Goal: Ask a question: Seek information or help from site administrators or community

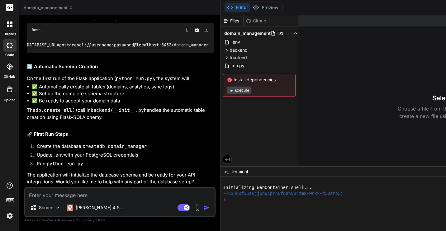
scroll to position [2548, 0]
click at [101, 192] on textarea at bounding box center [119, 193] width 189 height 11
type textarea "O"
type textarea "x"
type textarea "Ok"
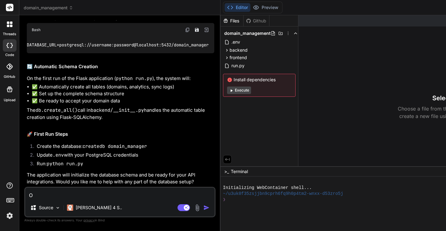
type textarea "x"
type textarea "Ok,"
type textarea "x"
type textarea "Ok,"
type textarea "x"
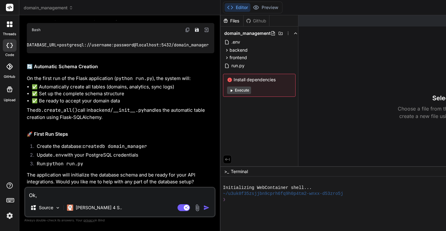
type textarea "A"
type textarea "x"
type textarea "An"
type textarea "x"
type textarea "Ano"
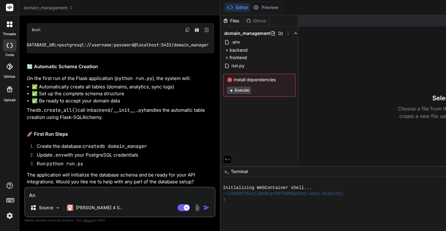
type textarea "x"
type textarea "Anot"
type textarea "x"
type textarea "Anoth"
type textarea "x"
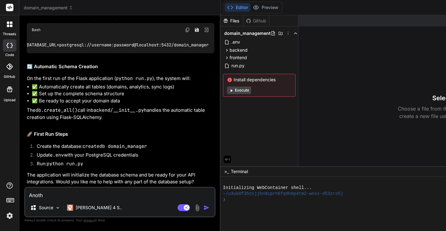
type textarea "Anothe"
type textarea "x"
type textarea "Another"
type textarea "x"
type textarea "Another"
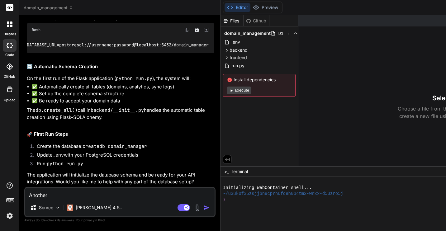
type textarea "x"
type textarea "Another q"
type textarea "x"
type textarea "Another qu"
type textarea "x"
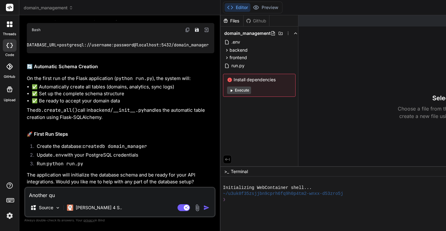
type textarea "Another que"
type textarea "x"
type textarea "Another ques"
type textarea "x"
type textarea "Another quest"
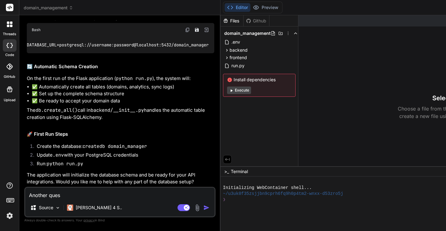
type textarea "x"
type textarea "Another questi"
type textarea "x"
type textarea "Another questio"
type textarea "x"
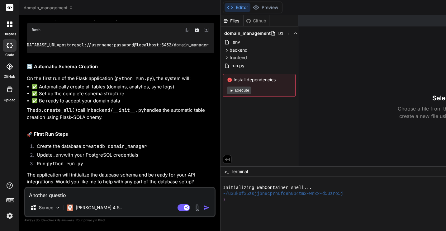
type textarea "Another question"
type textarea "x"
type textarea "Another question"
type textarea "x"
type textarea "Another question I"
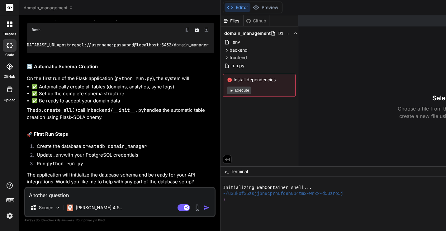
type textarea "x"
type textarea "Another question I"
type textarea "x"
type textarea "Another question I s"
type textarea "x"
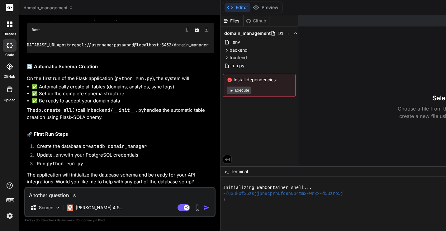
type textarea "Another question I"
type textarea "x"
type textarea "Another question I"
type textarea "x"
type textarea "Another question"
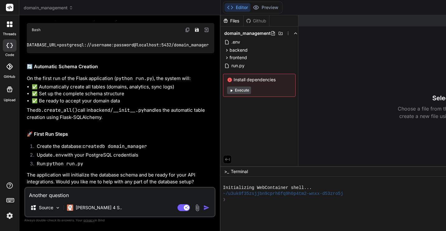
type textarea "x"
type textarea "Another question"
type textarea "x"
type textarea "Another question."
type textarea "x"
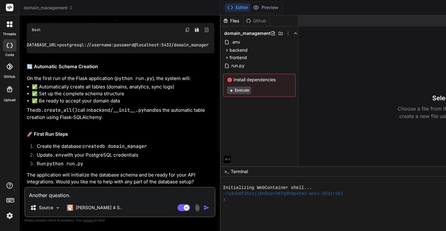
type textarea "Another question."
type textarea "x"
type textarea "Another question. I"
type textarea "x"
type textarea "Another question. I"
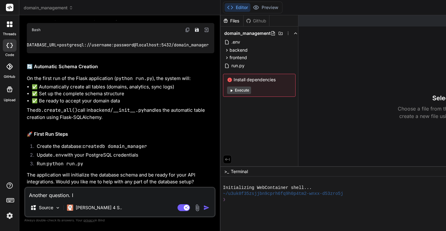
type textarea "x"
type textarea "Another question. I s"
type textarea "x"
type textarea "Another question. I se"
type textarea "x"
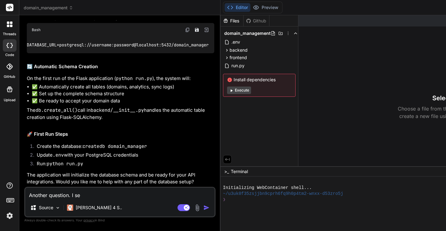
type textarea "Another question. I see"
type textarea "x"
type textarea "Another question. I see"
type textarea "x"
type textarea "Another question. I see a"
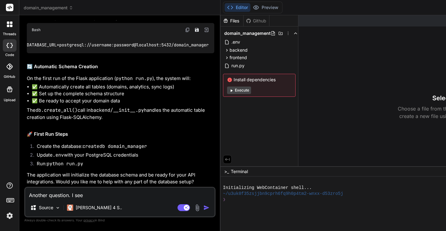
type textarea "x"
type textarea "Another question. I see an"
type textarea "x"
type textarea "Another question. I see an"
type textarea "x"
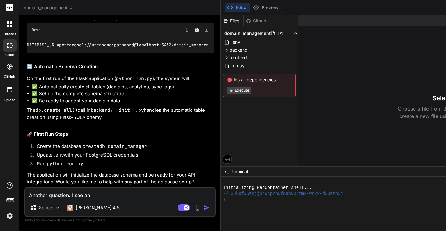
type textarea "Another question. I see an"
type textarea "x"
type textarea "Another question. I see an"
type textarea "x"
type textarea "Another question. I see an `"
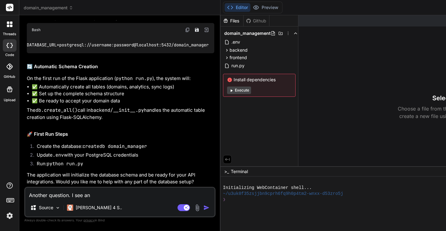
type textarea "x"
type textarea "Another question. I see an `."
type textarea "x"
type textarea "Another question. I see an `.e"
type textarea "x"
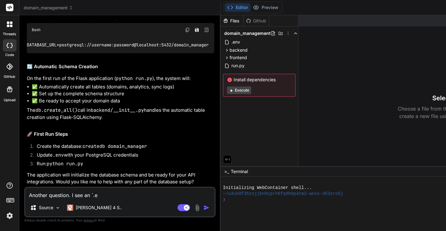
type textarea "Another question. I see an `.en"
type textarea "x"
type textarea "Another question. I see an `.env"
type textarea "x"
type textarea "Another question. I see an `.env`"
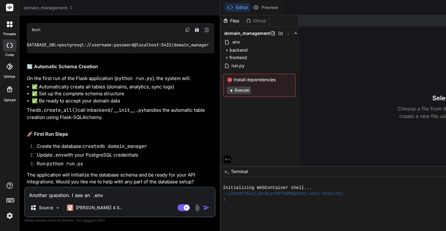
type textarea "x"
type textarea "Another question. I see an `.env`"
type textarea "x"
type textarea "Another question. I see an `.env` f"
type textarea "x"
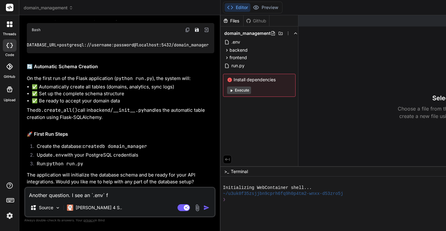
type textarea "Another question. I see an `.env` fi"
type textarea "x"
type textarea "Another question. I see an `.env` fil"
type textarea "x"
type textarea "Another question. I see an `.env` file"
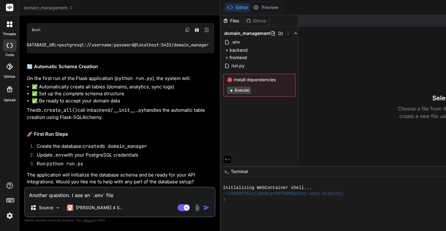
type textarea "x"
type textarea "Another question. I see an `.env` file"
type textarea "x"
type textarea "Another question. I see an `.env` file w"
type textarea "x"
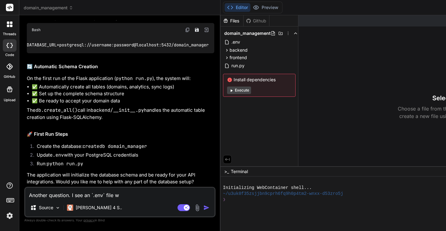
type textarea "Another question. I see an `.env` file wi"
type textarea "x"
type textarea "Another question. I see an `.env` file wit"
type textarea "x"
type textarea "Another question. I see an `.env` file with"
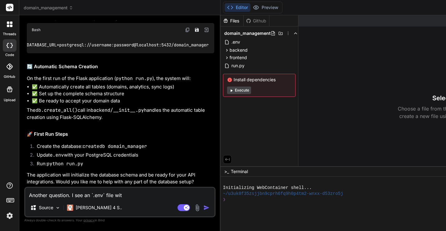
type textarea "x"
type textarea "Another question. I see an `.env` file withi"
type textarea "x"
type textarea "Another question. I see an `.env` file within"
type textarea "x"
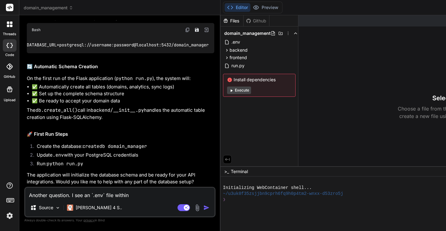
type textarea "Another question. I see an `.env` file within"
type textarea "x"
type textarea "Another question. I see an `.env` file within t"
type textarea "x"
type textarea "Another question. I see an `.env` file within th"
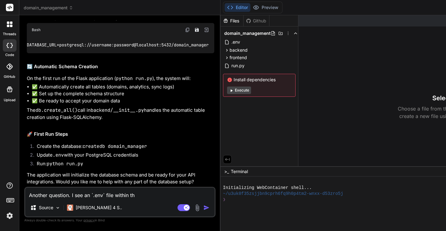
type textarea "x"
type textarea "Another question. I see an `.env` file within the"
type textarea "x"
type textarea "Another question. I see an `.env` file within the"
type textarea "x"
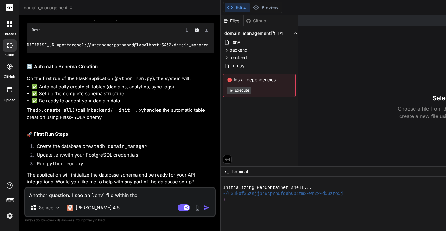
type textarea "Another question. I see an `.env` file within the c"
type textarea "x"
type textarea "Another question. I see an `.env` file within the co"
type textarea "x"
type textarea "Another question. I see an `.env` file within the cod"
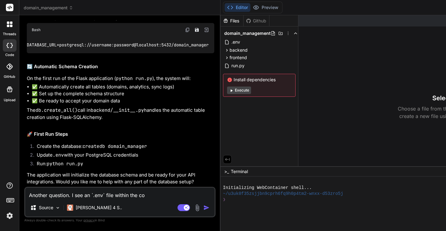
type textarea "x"
type textarea "Another question. I see an `.env` file within the code"
type textarea "x"
type textarea "Another question. I see an `.env` file within the code"
type textarea "x"
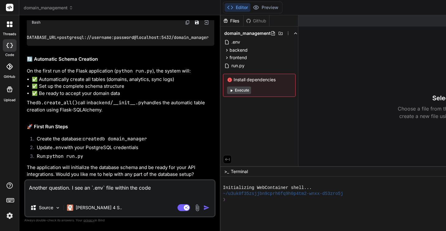
type textarea "Another question. I see an `.env` file within the code w"
type textarea "x"
type textarea "Another question. I see an `.env` file within the code wh"
type textarea "x"
type textarea "Another question. I see an `.env` file within the code whe"
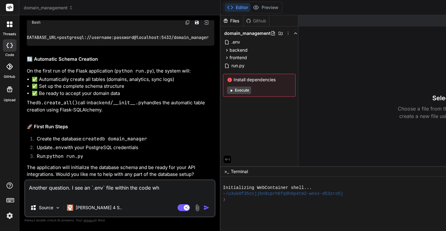
type textarea "x"
type textarea "Another question. I see an `.env` file within the code wher"
type textarea "x"
type textarea "Another question. I see an `.env` file within the code where"
type textarea "x"
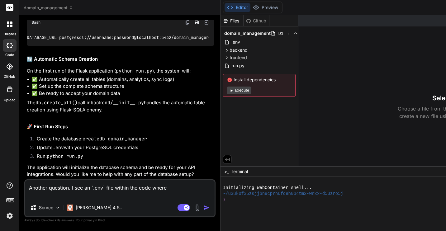
type textarea "Another question. I see an `.env` file within the code where"
type textarea "x"
type textarea "Another question. I see an `.env` file within the code where I"
type textarea "x"
type textarea "Another question. I see an `.env` file within the code where I"
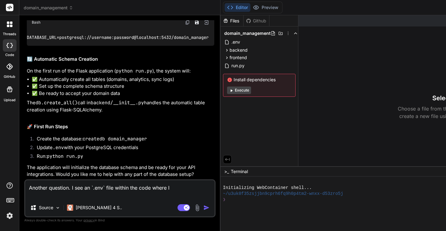
type textarea "x"
type textarea "Another question. I see an `.env` file within the code where I c"
type textarea "x"
type textarea "Another question. I see an `.env` file within the code where I ca"
type textarea "x"
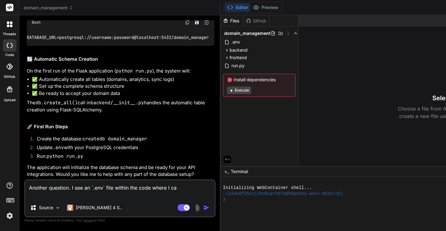
type textarea "Another question. I see an `.env` file within the code where I can"
type textarea "x"
type textarea "Another question. I see an `.env` file within the code where I can"
type textarea "x"
type textarea "Another question. I see an `.env` file within the code where I can s"
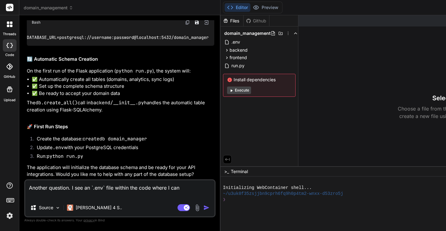
type textarea "x"
type textarea "Another question. I see an `.env` file within the code where I can st"
type textarea "x"
type textarea "Another question. I see an `.env` file within the code where I can sto"
type textarea "x"
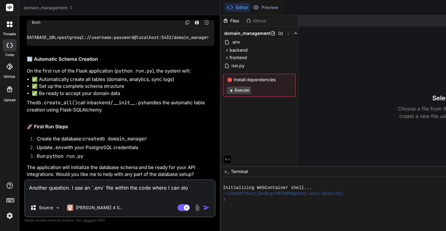
type textarea "Another question. I see an `.env` file within the code where I can stor"
type textarea "x"
type textarea "Another question. I see an `.env` file within the code where I can store"
type textarea "x"
type textarea "Another question. I see an `.env` file within the code where I can store"
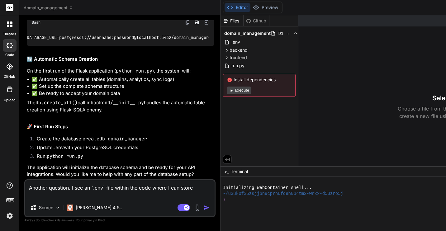
type textarea "x"
type textarea "Another question. I see an `.env` file within the code where I can store t"
type textarea "x"
type textarea "Another question. I see an `.env` file within the code where I can store th"
type textarea "x"
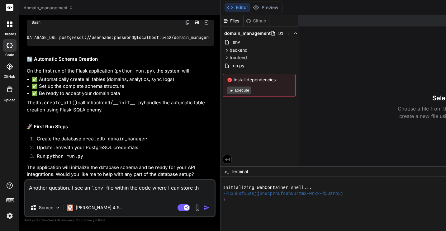
type textarea "Another question. I see an `.env` file within the code where I can store the"
type textarea "x"
type textarea "Another question. I see an `.env` file within the code where I can store the"
type textarea "x"
type textarea "Another question. I see an `.env` file within the code where I can store the A"
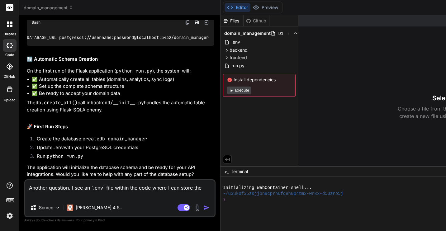
type textarea "x"
type textarea "Another question. I see an `.env` file within the code where I can store the AP"
type textarea "x"
type textarea "Another question. I see an `.env` file within the code where I can store the API"
type textarea "x"
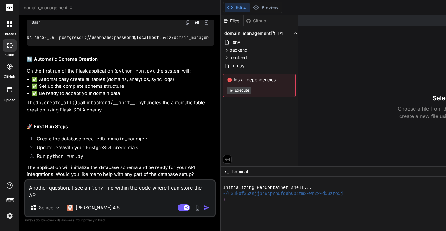
type textarea "Another question. I see an `.env` file within the code where I can store the API"
type textarea "x"
type textarea "Another question. I see an `.env` file within the code where I can store the AP…"
type textarea "x"
type textarea "Another question. I see an `.env` file within the code where I can store the API"
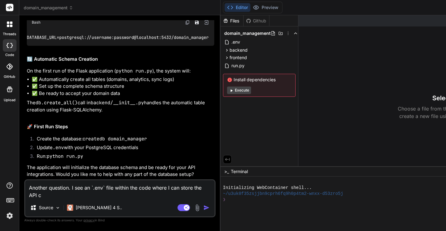
type textarea "x"
type textarea "Another question. I see an `.env` file within the code where I can store the AP…"
type textarea "x"
type textarea "Another question. I see an `.env` file within the code where I can store the AP…"
type textarea "x"
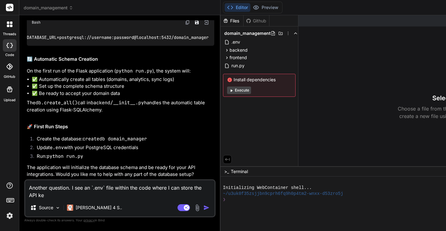
type textarea "Another question. I see an `.env` file within the code where I can store the AP…"
type textarea "x"
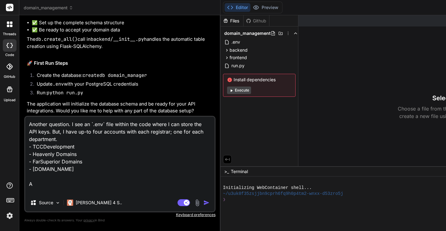
scroll to position [0, 0]
click at [71, 123] on textarea "Another question. I see an `.env` file within the code where I can store the AP…" at bounding box center [119, 155] width 189 height 77
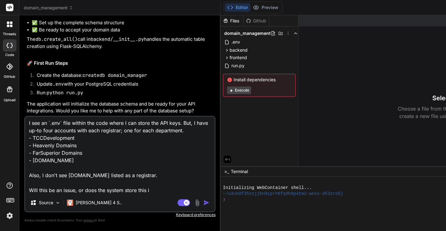
scroll to position [38, 0]
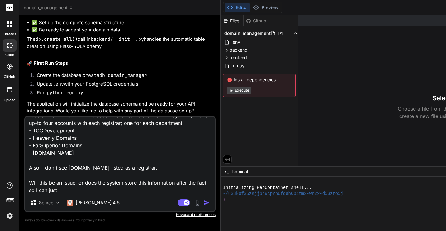
click at [77, 186] on textarea "Another question in regards to the ENV setup. I see an `.env` file within the c…" at bounding box center [119, 155] width 189 height 77
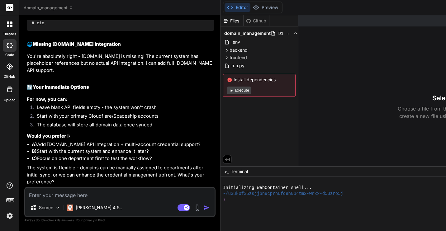
scroll to position [3113, 0]
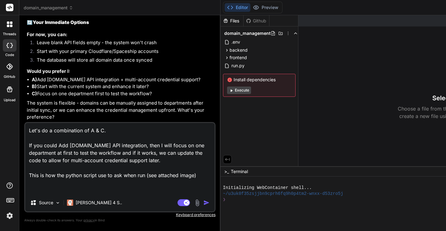
click at [194, 204] on img at bounding box center [197, 202] width 7 height 7
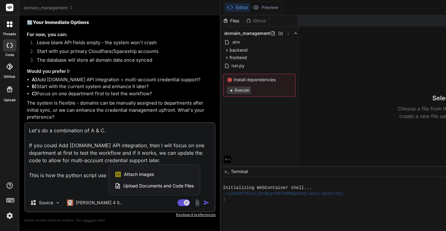
click at [115, 174] on div "Attach Images Image attachments are only supported in Claude and Gemini models." at bounding box center [154, 174] width 79 height 12
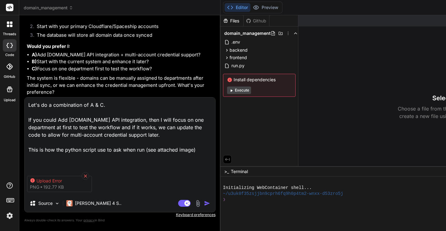
click at [85, 174] on icon at bounding box center [85, 175] width 3 height 3
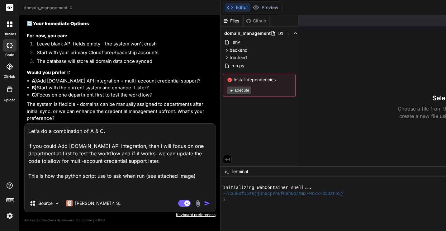
click at [147, 185] on textarea "Let's do a combination of A & C. If you could Add Name.com API integration, the…" at bounding box center [120, 159] width 191 height 71
click at [194, 203] on img at bounding box center [197, 203] width 7 height 7
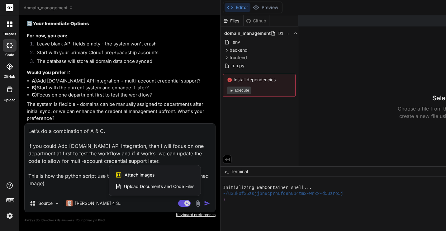
click at [125, 176] on span "Attach Images" at bounding box center [140, 175] width 30 height 6
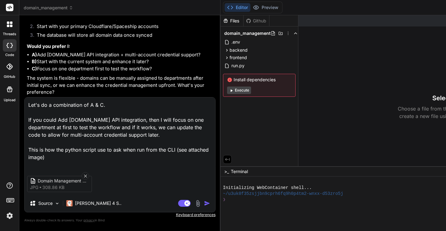
click at [204, 203] on img "button" at bounding box center [207, 203] width 6 height 6
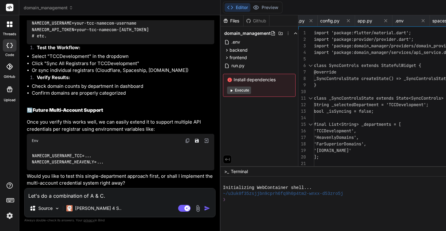
scroll to position [3721, 0]
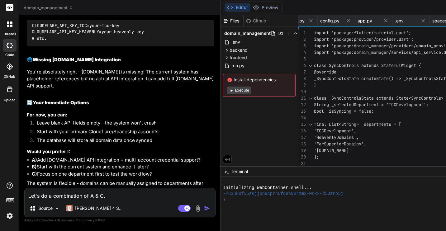
scroll to position [2548, 0]
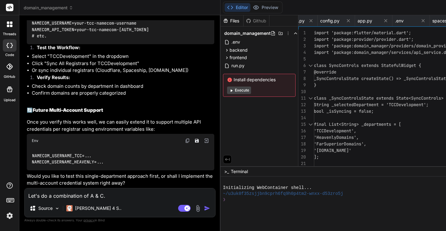
scroll to position [3753, 0]
click at [56, 56] on li "Select "TCCDevelopment" in the dropdown" at bounding box center [123, 56] width 182 height 7
copy li "TCCDevelopment"
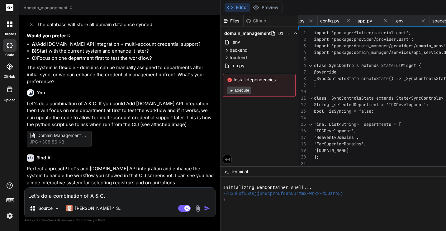
scroll to position [2666, 0]
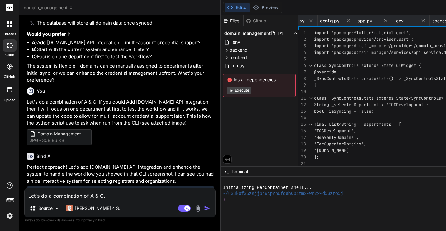
drag, startPoint x: 49, startPoint y: 140, endPoint x: 86, endPoint y: 140, distance: 37.1
copy code "python run.py"
click at [95, 196] on textarea "Let's do a combination of A & C. If you could Add Name.com API integration, the…" at bounding box center [120, 193] width 191 height 11
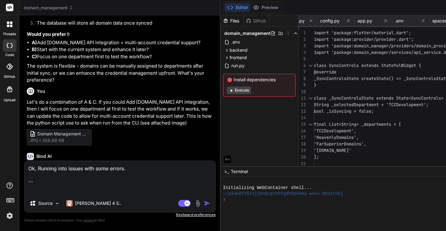
paste textarea "Traceback (most recent call last): File "/Volumes/LaptopOffload/Business Relate…"
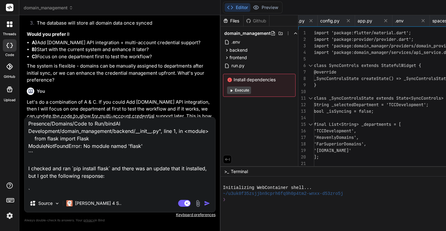
scroll to position [105, 0]
click at [89, 187] on textarea "Ok, Running into issues with some errors. ``` Traceback (most recent call last)…" at bounding box center [120, 155] width 191 height 77
paste textarea "Requirement already satisfied: flask in /Library/Frameworks/Python.framework/Ve…"
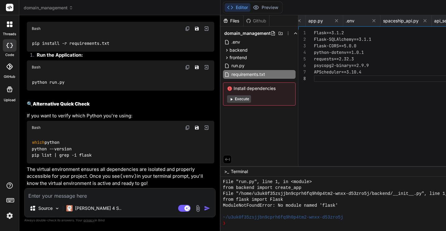
scroll to position [4269, 0]
drag, startPoint x: 90, startPoint y: 56, endPoint x: 41, endPoint y: 58, distance: 49.6
drag, startPoint x: 40, startPoint y: 57, endPoint x: 87, endPoint y: 56, distance: 47.0
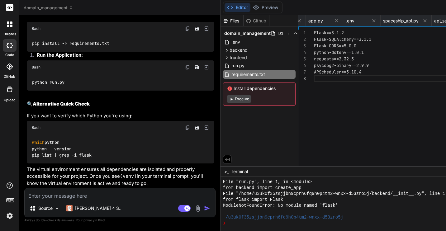
copy pre "python -m venv venv"
click at [231, 74] on span "requirements.txt" at bounding box center [248, 74] width 35 height 7
click at [316, 67] on div "Flask==3.1.2 Flask-SQLAlchemy==3.1.1 Flask-CORS==5.0.0 python-dotenv==1.0.1 req…" at bounding box center [398, 100] width 169 height 140
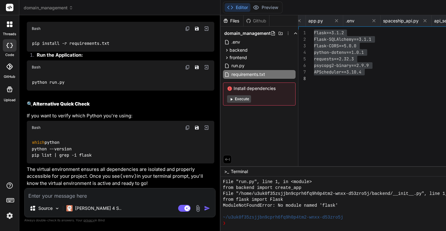
drag, startPoint x: 41, startPoint y: 80, endPoint x: 98, endPoint y: 80, distance: 56.4
copy pre "source venv/bin/activate"
drag, startPoint x: 40, startPoint y: 103, endPoint x: 114, endPoint y: 102, distance: 73.8
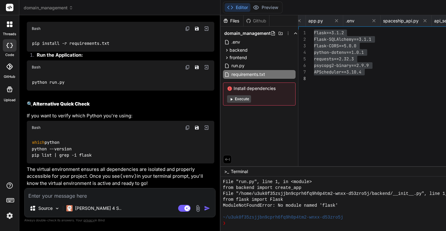
copy pre "pip install -r requirements.txt"
click at [95, 194] on textarea at bounding box center [120, 193] width 191 height 11
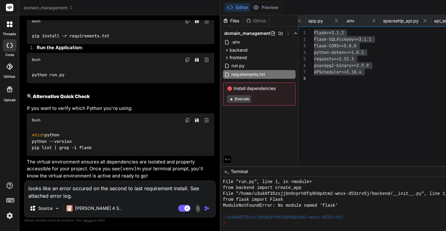
click at [194, 207] on img at bounding box center [197, 208] width 7 height 7
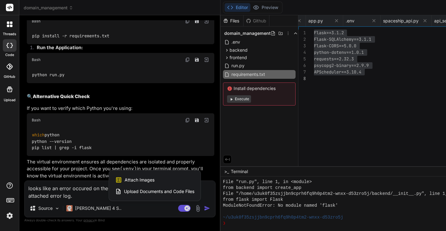
click at [124, 190] on span "Upload Documents and Code Files" at bounding box center [159, 191] width 70 height 6
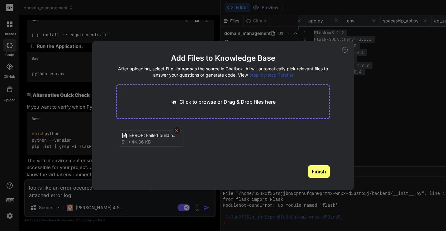
click at [177, 130] on icon at bounding box center [176, 130] width 5 height 5
click at [253, 101] on p "Click to browse or Drag & Drop files here" at bounding box center [227, 101] width 96 height 7
click at [317, 171] on button "Finish" at bounding box center [319, 171] width 22 height 12
click at [346, 50] on icon at bounding box center [345, 50] width 6 height 6
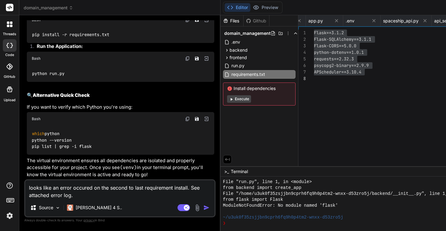
click at [203, 207] on img "button" at bounding box center [206, 208] width 6 height 6
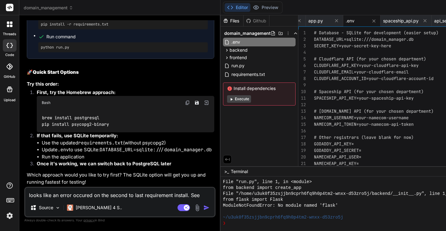
scroll to position [4877, 0]
click at [231, 74] on span "requirements.txt" at bounding box center [248, 74] width 35 height 7
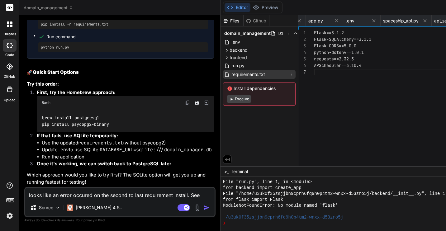
scroll to position [39, 0]
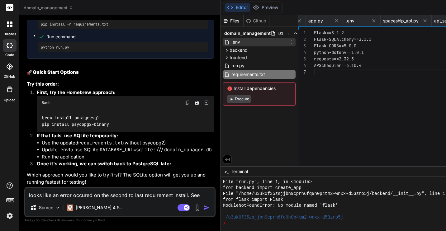
click at [231, 41] on span ".env" at bounding box center [236, 41] width 10 height 7
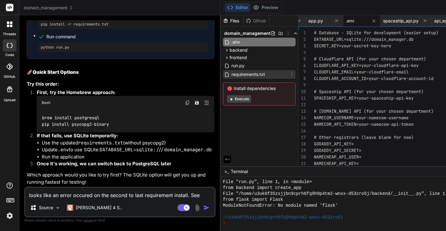
click at [231, 74] on span "requirements.txt" at bounding box center [248, 74] width 35 height 7
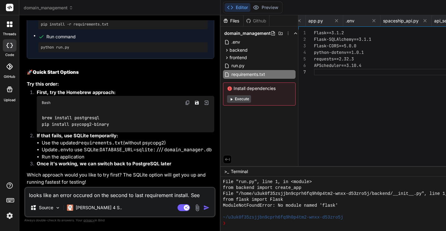
click at [314, 71] on div "Flask-SQLAlchemy==3.1.1 Flask-CORS==5.0.0 python-dotenv==1.0.1 requests==2.32.3…" at bounding box center [398, 100] width 169 height 140
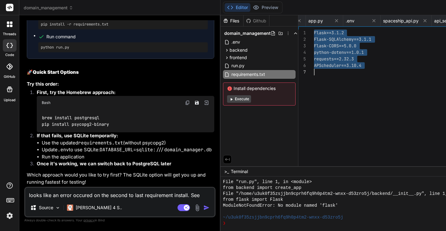
scroll to position [0, 0]
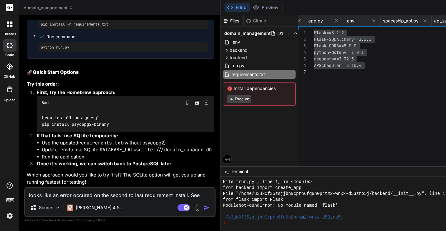
drag, startPoint x: 40, startPoint y: 41, endPoint x: 97, endPoint y: 41, distance: 56.7
copy pre "brew install postgresql"
drag, startPoint x: 75, startPoint y: 137, endPoint x: 41, endPoint y: 139, distance: 34.3
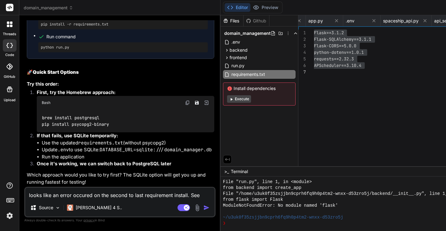
copy pre "python run.py"
drag, startPoint x: 41, startPoint y: 113, endPoint x: 117, endPoint y: 112, distance: 76.0
click at [117, 112] on div "brew install postgresql pip install psycopg2-binary" at bounding box center [126, 121] width 178 height 23
copy code "pip install psycopg2-binary"
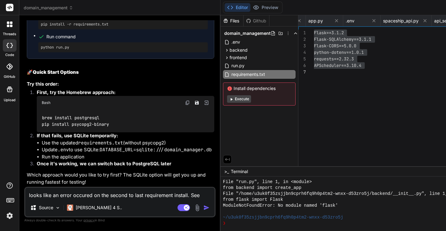
click at [74, 192] on textarea "looks like an error occured on the second to last requirement install. See atta…" at bounding box center [119, 193] width 189 height 11
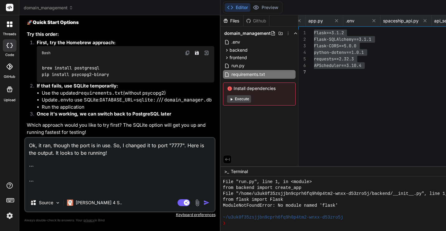
paste textarea "python run.py 23:17:47 * Serving Flask app 'backend' * Debug mode: on WARNING: …"
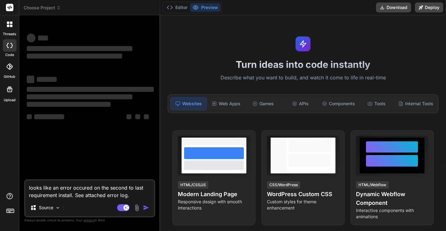
type textarea "x"
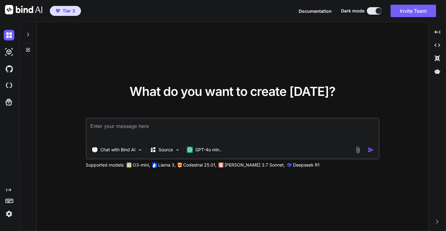
type textarea "x"
click at [7, 216] on img at bounding box center [9, 214] width 11 height 11
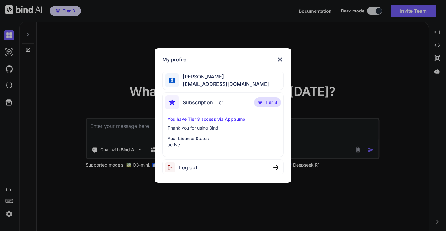
click at [282, 60] on img at bounding box center [279, 59] width 7 height 7
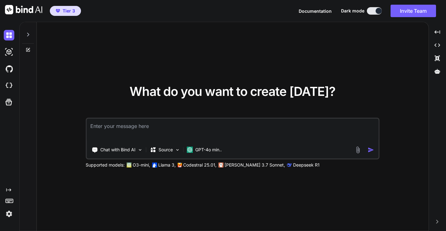
click at [235, 126] on textarea at bounding box center [233, 130] width 292 height 23
type textarea "a"
type textarea "x"
type textarea "a"
type textarea "x"
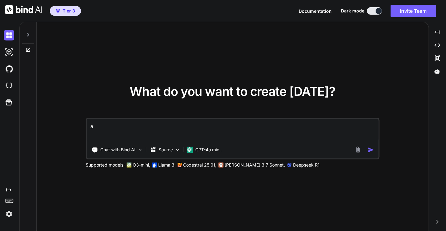
type textarea "a l"
type textarea "x"
type textarea "a lo"
type textarea "x"
type textarea "a loc"
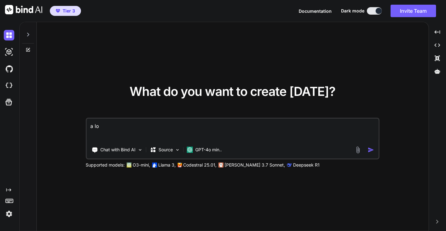
type textarea "x"
type textarea "a loca"
type textarea "x"
type textarea "a local"
type textarea "x"
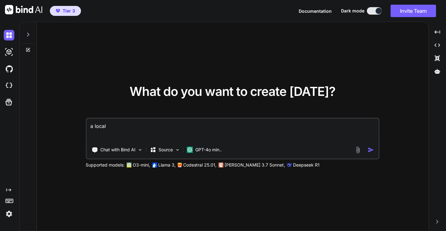
type textarea "a local"
type textarea "x"
type textarea "a local M"
type textarea "x"
type textarea "a local Ma"
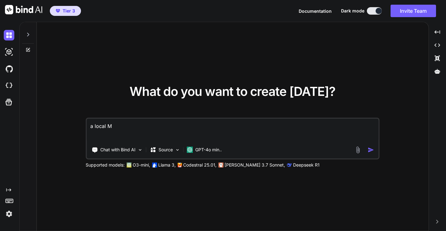
type textarea "x"
type textarea "a local Mac"
type textarea "x"
type textarea "a local Mac"
type textarea "x"
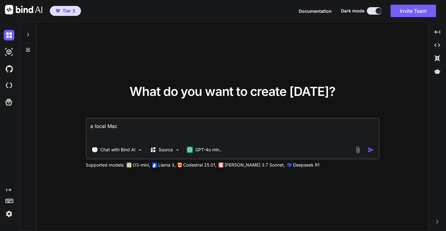
type textarea "a local Mac"
type textarea "x"
type textarea "a local MacO"
type textarea "x"
type textarea "a local MacOS"
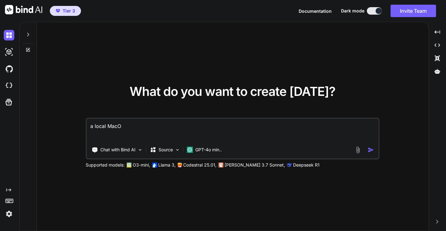
type textarea "x"
type textarea "a local MacOS"
type textarea "x"
type textarea "a local MacOS a"
type textarea "x"
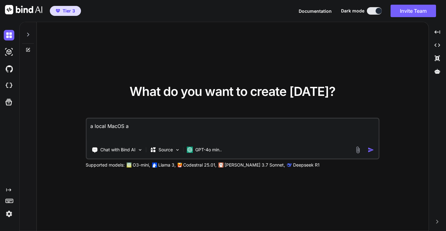
type textarea "a local MacOS ap"
type textarea "x"
type textarea "a local MacOS app"
type textarea "x"
type textarea "a local MacOS app"
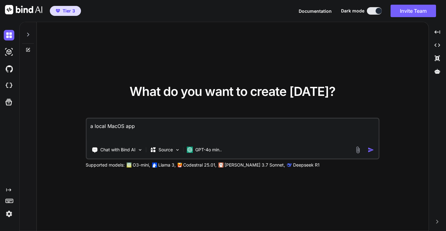
type textarea "x"
type textarea "a local MacOS app t"
type textarea "x"
type textarea "a local MacOS app th"
type textarea "x"
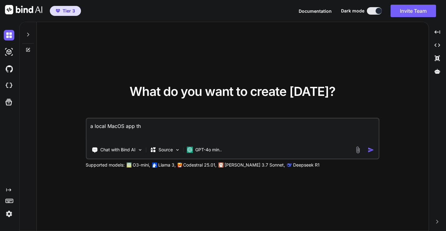
type textarea "a local MacOS app tha"
type textarea "x"
type textarea "a local MacOS app that"
type textarea "x"
type textarea "a local MacOS app that"
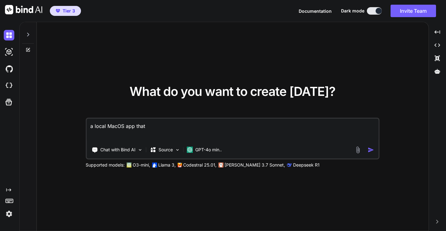
type textarea "x"
type textarea "a local MacOS app that w"
type textarea "x"
type textarea "a local MacOS app that wi"
type textarea "x"
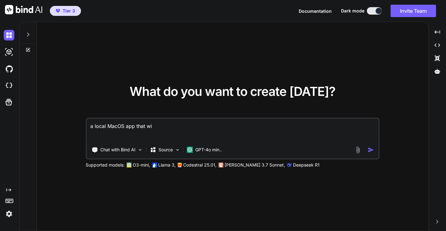
type textarea "a local MacOS app that wil"
type textarea "x"
type textarea "a local MacOS app that will"
type textarea "x"
type textarea "a local MacOS app that will"
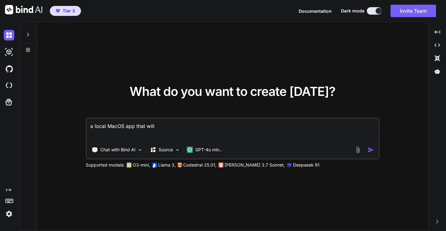
type textarea "x"
type textarea "a local MacOS app that will r"
type textarea "x"
type textarea "a local MacOS app that will ru"
type textarea "x"
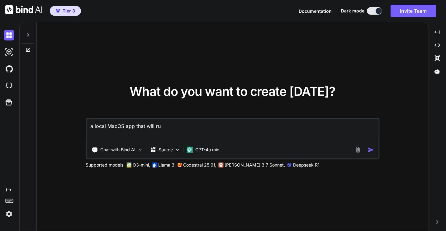
type textarea "a local MacOS app that will run"
type textarea "x"
type textarea "a local MacOS app that will run"
type textarea "x"
type textarea "a local MacOS app that will run o"
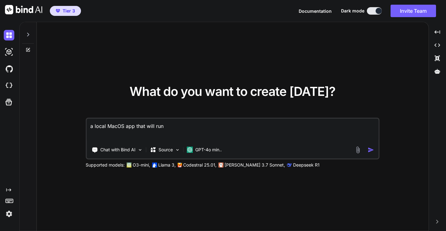
type textarea "x"
type textarea "a local MacOS app that will run on"
type textarea "x"
type textarea "a local MacOS app that will run on"
type textarea "x"
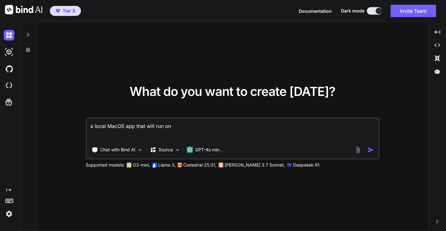
type textarea "a local MacOS app that will run on m"
type textarea "x"
type textarea "a local MacOS app that will run on my"
type textarea "x"
type textarea "a local MacOS app that will run on my"
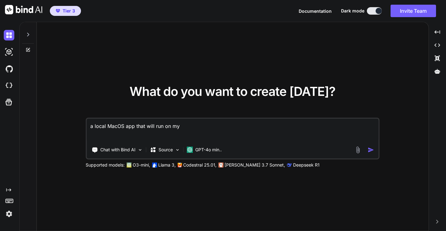
type textarea "x"
type textarea "a local MacOS app that will run on my M"
type textarea "x"
type textarea "a local MacOS app that will run on my Ma"
type textarea "x"
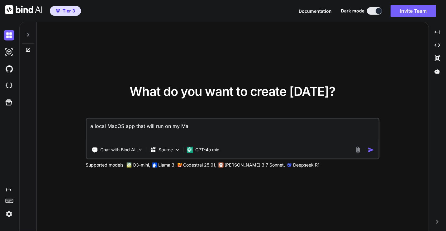
type textarea "a local MacOS app that will run on my Mac"
type textarea "x"
type textarea "a local MacOS app that will run on my MacB"
type textarea "x"
type textarea "a local MacOS app that will run on my MacBo"
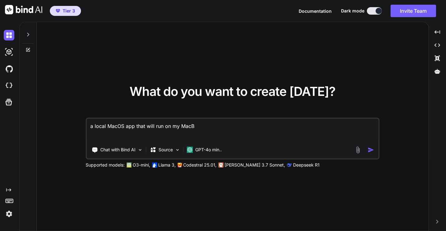
type textarea "x"
type textarea "a local MacOS app that will run on my MacBoo"
type textarea "x"
type textarea "a local MacOS app that will run on my MacBook"
type textarea "x"
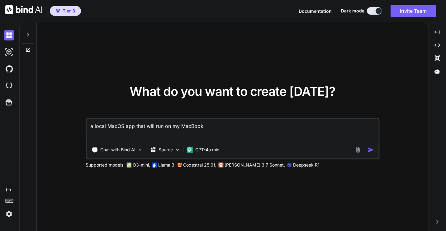
type textarea "a local MacOS app that will run on my MacBook"
type textarea "x"
type textarea "a local MacOS app that will run on my MacBook P"
type textarea "x"
type textarea "a local MacOS app that will run on my MacBook Pr"
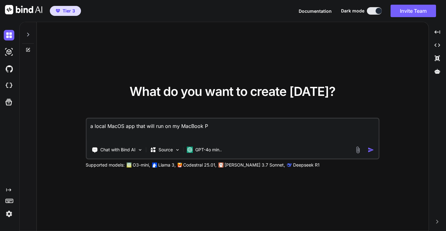
type textarea "x"
type textarea "a local MacOS app that will run on my MacBook Pro"
type textarea "x"
type textarea "a local MacOS app that will run on my MacBook Pro"
type textarea "x"
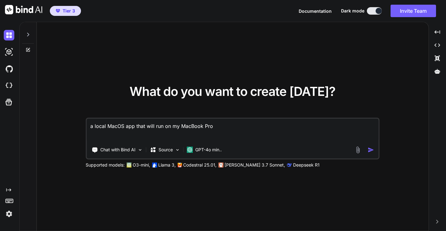
type textarea "a local MacOS app that will run on my MacBook Pro M"
type textarea "x"
type textarea "a local MacOS app that will run on my MacBook Pro M2"
type textarea "x"
type textarea "a local MacOS app that will run on my MacBook Pro M2"
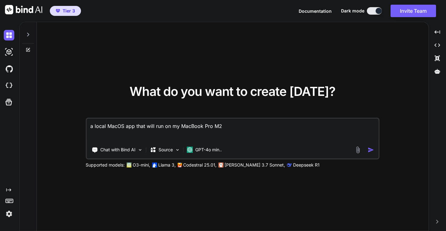
type textarea "x"
type textarea "a local MacOS app that will run on my MacBook Pro M2 w"
type textarea "x"
type textarea "a local MacOS app that will run on my MacBook Pro M2 wh"
type textarea "x"
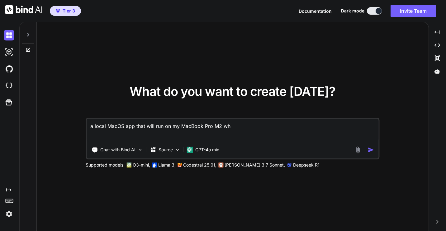
type textarea "a local MacOS app that will run on my MacBook Pro M2 whe"
type textarea "x"
type textarea "a local MacOS app that will run on my MacBook Pro M2 wher"
type textarea "x"
type textarea "a local MacOS app that will run on my MacBook Pro M2 where"
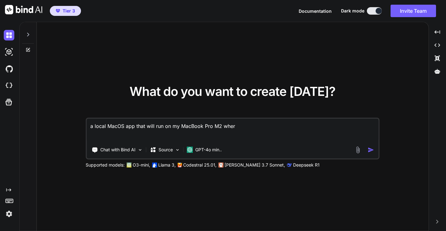
type textarea "x"
type textarea "a local MacOS app that will run on my MacBook Pro M2 where"
type textarea "x"
type textarea "a local MacOS app that will run on my MacBook Pro M2 where I"
type textarea "x"
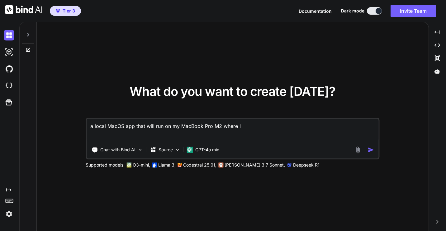
type textarea "a local MacOS app that will run on my MacBook Pro M2 where I"
type textarea "x"
type textarea "a local MacOS app that will run on my MacBook Pro M2 where I c"
type textarea "x"
type textarea "a local MacOS app that will run on my MacBook Pro M2 where I ca"
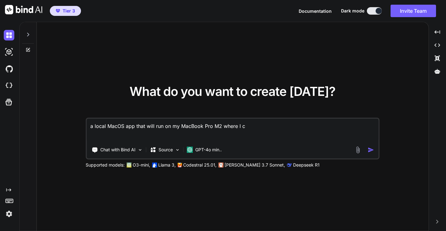
type textarea "x"
type textarea "a local MacOS app that will run on my MacBook Pro M2 where I can"
type textarea "x"
type textarea "a local MacOS app that will run on my MacBook Pro M2 where I can"
type textarea "x"
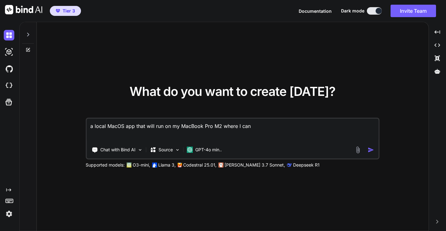
type textarea "a local MacOS app that will run on my MacBook Pro M2 where I can d"
type textarea "x"
type textarea "a local MacOS app that will run on my MacBook Pro M2 where I can dr"
type textarea "x"
type textarea "a local MacOS app that will run on my MacBook Pro M2 where I can dra"
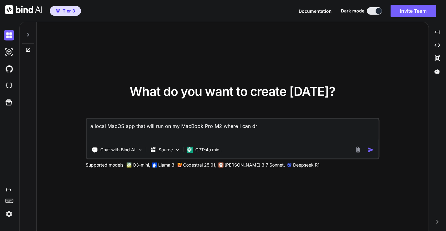
type textarea "x"
type textarea "a local MacOS app that will run on my MacBook Pro M2 where I can drag"
type textarea "x"
type textarea "a local MacOS app that will run on my MacBook Pro M2 where I can drag"
type textarea "x"
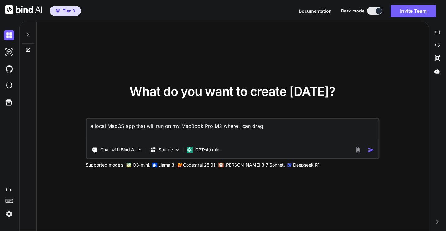
type textarea "a local MacOS app that will run on my MacBook Pro M2 where I can drag a"
type textarea "x"
type textarea "a local MacOS app that will run on my MacBook Pro M2 where I can drag a"
type textarea "x"
type textarea "a local MacOS app that will run on my MacBook Pro M2 where I can drag a f"
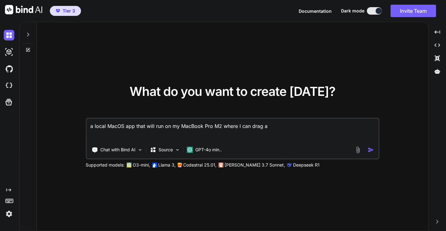
type textarea "x"
type textarea "a local MacOS app that will run on my MacBook Pro M2 where I can drag a fi"
type textarea "x"
type textarea "a local MacOS app that will run on my MacBook Pro M2 where I can drag a fil"
type textarea "x"
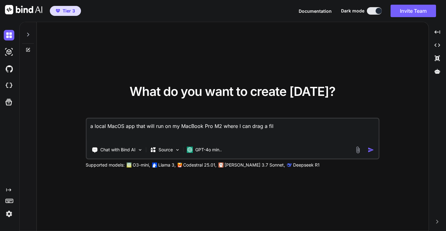
type textarea "a local MacOS app that will run on my MacBook Pro M2 where I can drag a file"
type textarea "x"
type textarea "a local MacOS app that will run on my MacBook Pro M2 where I can drag a file"
type textarea "x"
type textarea "a local MacOS app that will run on my MacBook Pro M2 where I can drag a file o"
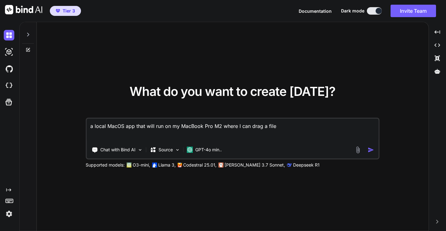
type textarea "x"
type textarea "a local MacOS app that will run on my MacBook Pro M2 where I can drag a file or"
type textarea "x"
type textarea "a local MacOS app that will run on my MacBook Pro M2 where I can drag a file or"
type textarea "x"
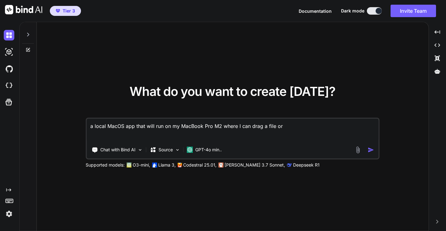
type textarea "a local MacOS app that will run on my MacBook Pro M2 where I can drag a file or…"
type textarea "x"
type textarea "a local MacOS app that will run on my MacBook Pro M2 where I can drag a file or…"
type textarea "x"
type textarea "a local MacOS app that will run on my MacBook Pro M2 where I can drag a file or…"
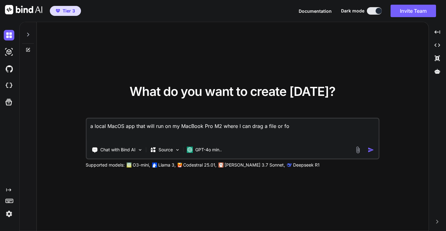
type textarea "x"
type textarea "a local MacOS app that will run on my MacBook Pro M2 where I can drag a file or…"
type textarea "x"
type textarea "a local MacOS app that will run on my MacBook Pro M2 where I can drag a file or…"
type textarea "x"
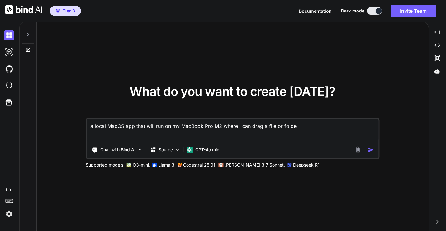
type textarea "a local MacOS app that will run on my MacBook Pro M2 where I can drag a file or…"
type textarea "x"
type textarea "a local MacOS app that will run on my MacBook Pro M2 where I can drag a file or…"
type textarea "x"
type textarea "a local MacOS app that will run on my MacBook Pro M2 where I can drag a file or…"
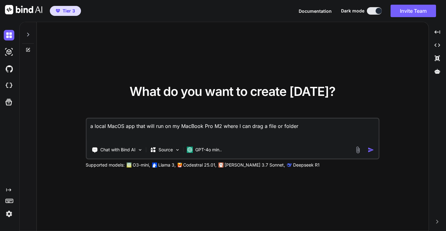
type textarea "x"
type textarea "a local MacOS app that will run on my MacBook Pro M2 where I can drag a file or…"
type textarea "x"
type textarea "a local MacOS app that will run on my MacBook Pro M2 where I can drag a file or…"
type textarea "x"
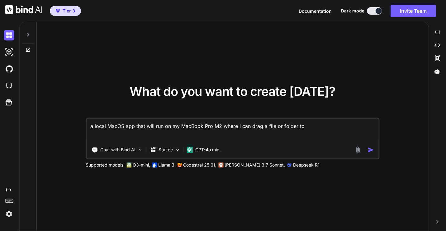
type textarea "a local MacOS app that will run on my MacBook Pro M2 where I can drag a file or…"
type textarea "x"
type textarea "a local MacOS app that will run on my MacBook Pro M2 where I can drag a file or…"
type textarea "x"
type textarea "a local MacOS app that will run on my MacBook Pro M2 where I can drag a file or…"
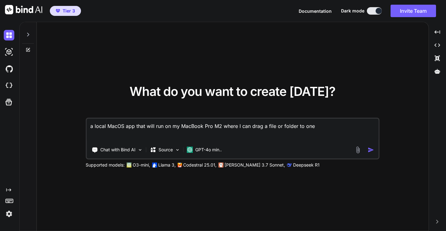
type textarea "x"
type textarea "a local MacOS app that will run on my MacBook Pro M2 where I can drag a file or…"
type textarea "x"
type textarea "a local MacOS app that will run on my MacBook Pro M2 where I can drag a file or…"
type textarea "x"
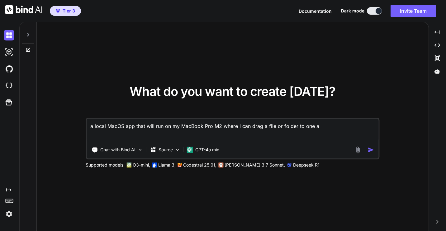
type textarea "a local MacOS app that will run on my MacBook Pro M2 where I can drag a file or…"
type textarea "x"
type textarea "a local MacOS app that will run on my MacBook Pro M2 where I can drag a file or…"
type textarea "x"
type textarea "a local MacOS app that will run on my MacBook Pro M2 where I can drag a file or…"
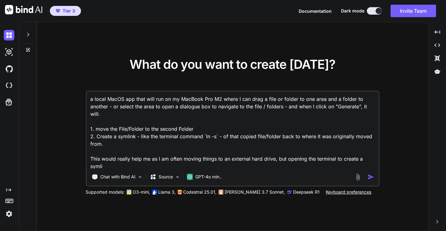
scroll to position [1, 0]
click at [274, 158] on textarea "a local MacOS app that will run on my MacBook Pro M2 where I can drag a file or…" at bounding box center [233, 130] width 292 height 77
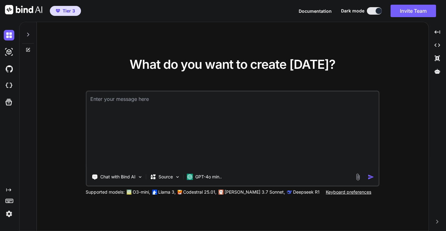
scroll to position [0, 0]
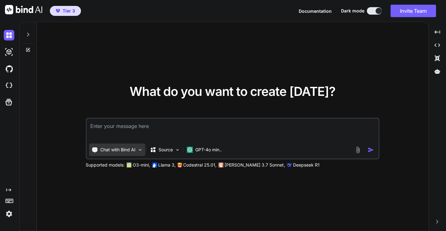
click at [140, 150] on img at bounding box center [139, 149] width 5 height 5
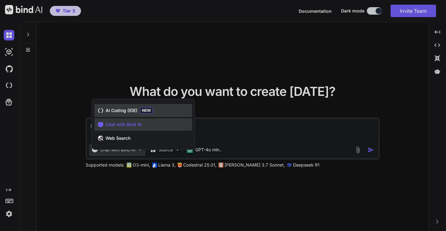
click at [124, 113] on span "AI Coding (IDE)" at bounding box center [122, 110] width 32 height 6
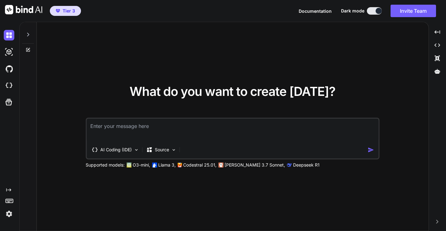
click at [120, 128] on textarea at bounding box center [233, 130] width 292 height 23
paste textarea "a local MacOS app that will run on my MacBook Pro M2 where I can drag a file or…"
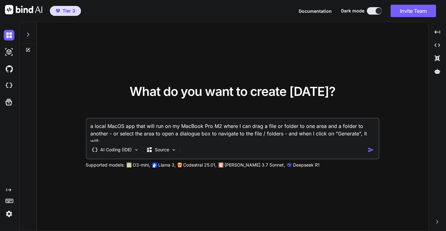
scroll to position [8, 0]
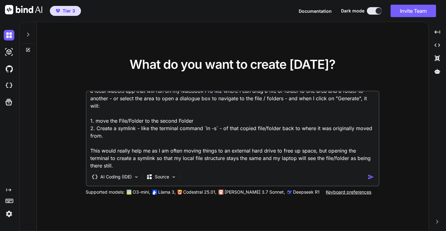
click at [369, 177] on img "button" at bounding box center [370, 177] width 7 height 7
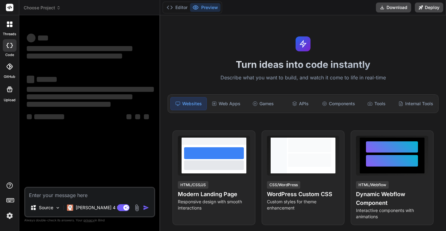
click at [13, 47] on div at bounding box center [10, 45] width 14 height 12
click at [12, 67] on icon at bounding box center [10, 67] width 6 height 6
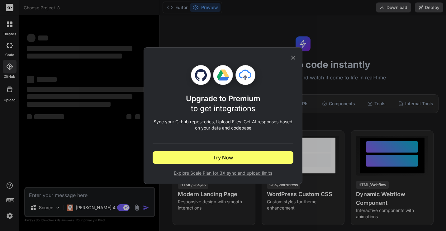
click at [292, 56] on icon at bounding box center [293, 57] width 4 height 4
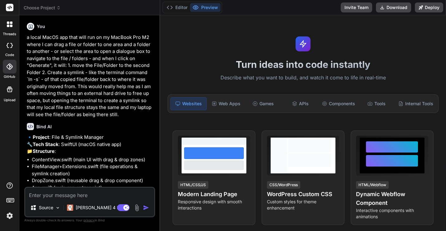
type textarea "x"
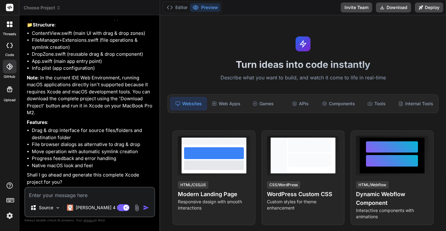
scroll to position [140, 0]
click at [72, 193] on textarea at bounding box center [89, 193] width 129 height 11
type textarea "Y"
type textarea "x"
type textarea "Ye"
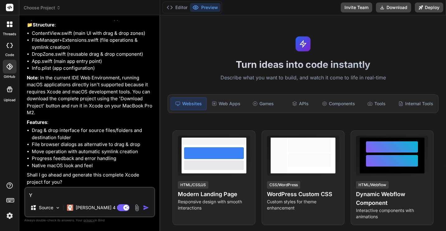
type textarea "x"
type textarea "Yes"
type textarea "x"
type textarea "Yes"
type textarea "x"
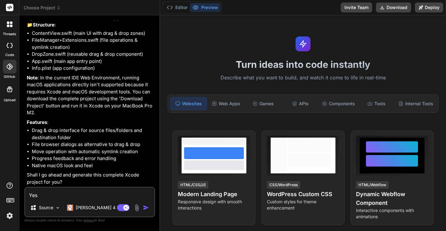
type textarea "Yes p"
type textarea "x"
type textarea "Yes pl"
type textarea "x"
type textarea "Yes ple"
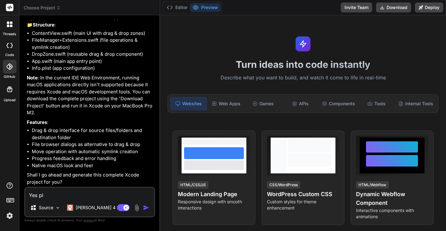
type textarea "x"
type textarea "Yes plea"
type textarea "x"
type textarea "Yes pleas"
type textarea "x"
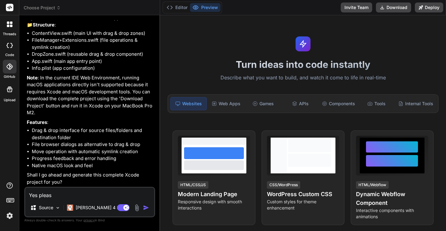
type textarea "Yes please"
type textarea "x"
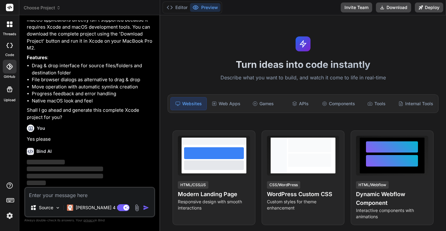
scroll to position [205, 0]
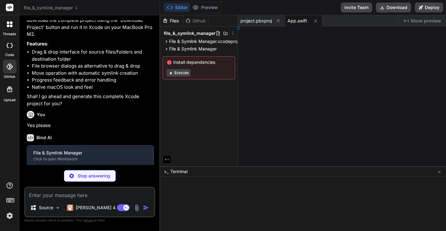
type textarea "x"
type textarea "} }"
type textarea "x"
type textarea "list>"
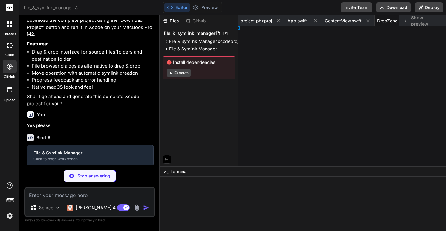
type textarea "x"
type textarea ": 1 } }"
type textarea "x"
type textarea "1 } }"
type textarea "x"
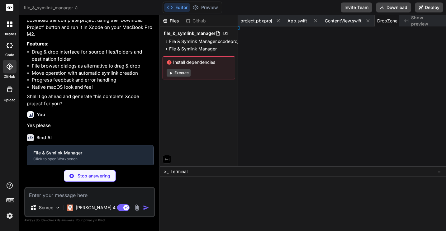
type textarea "} }"
type textarea "x"
type textarea ": 1 } }"
type textarea "x"
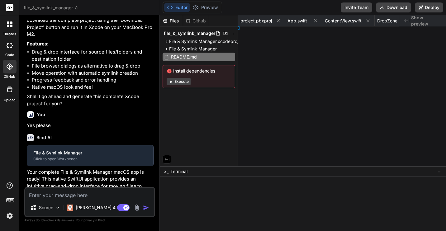
type textarea "x"
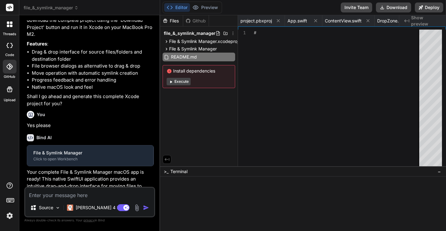
type textarea "This project is provided as-is for educational and personal use."
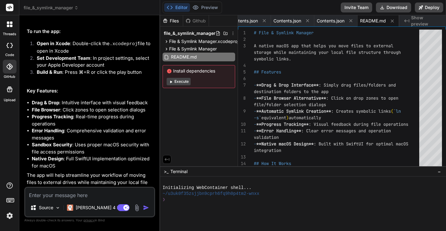
scroll to position [579, 0]
click at [398, 7] on button "Download" at bounding box center [393, 7] width 35 height 10
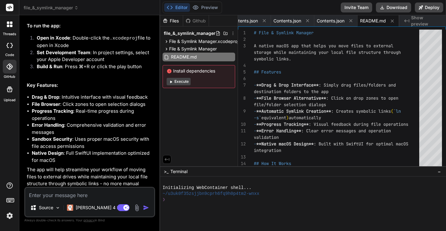
scroll to position [603, 0]
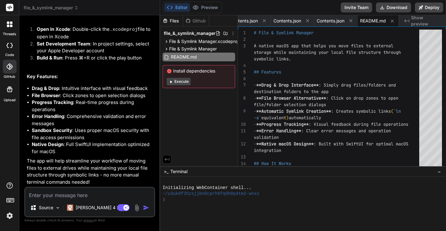
click at [64, 8] on span "file_&_symlink_manager" at bounding box center [51, 8] width 55 height 6
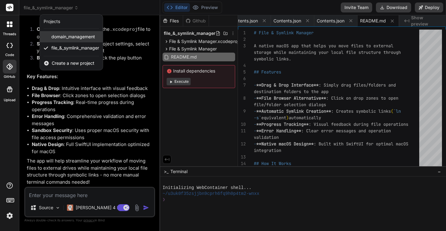
click at [65, 37] on span "domain_management" at bounding box center [73, 37] width 44 height 6
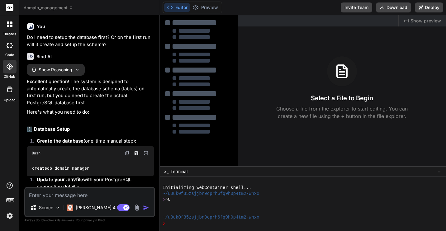
type textarea "x"
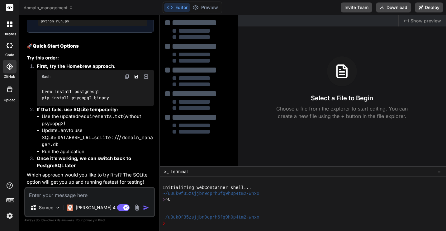
scroll to position [2601, 0]
click at [64, 194] on textarea at bounding box center [89, 193] width 129 height 11
paste textarea "Ok, it ran, though the port is in use. So, I changed it to port "7777". Here is…"
type textarea "Ok, it ran, though the port is in use. So, I changed it to port "7777". Here is…"
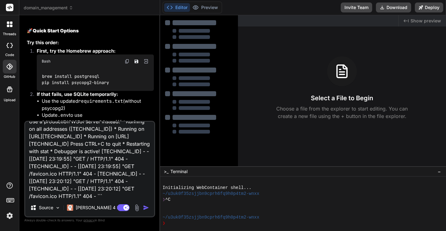
type textarea "x"
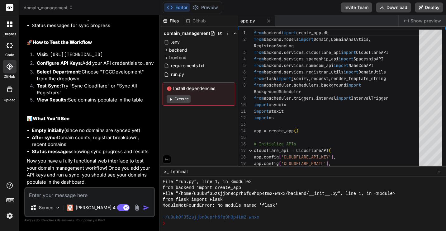
scroll to position [3149, 0]
click at [397, 9] on button "Download" at bounding box center [393, 7] width 35 height 10
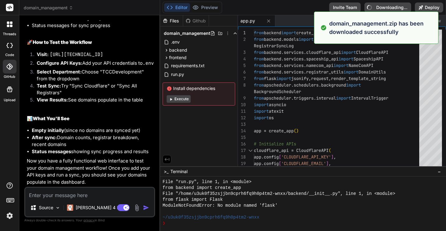
type textarea "x"
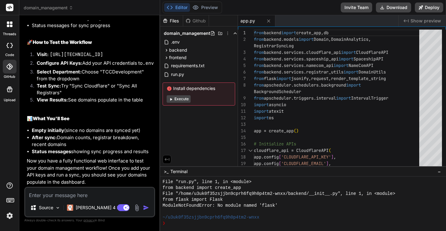
click at [88, 195] on textarea at bounding box center [89, 193] width 129 height 11
type textarea "O"
type textarea "x"
type textarea "Ok"
type textarea "x"
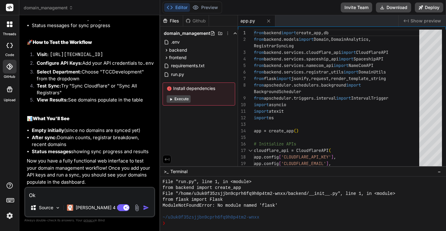
type textarea "Ok,"
type textarea "x"
type textarea "Ok,"
type textarea "x"
type textarea "Ok, I"
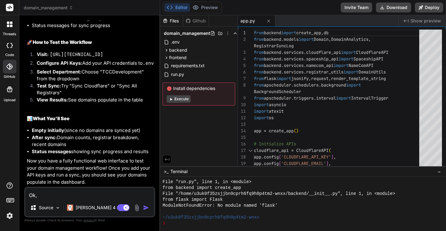
type textarea "x"
type textarea "Ok, I"
type textarea "x"
type textarea "Ok, I a"
type textarea "x"
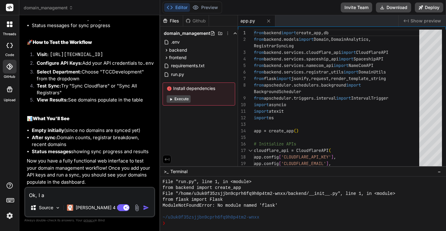
type textarea "Ok, I am"
type textarea "x"
type textarea "Ok, I am"
type textarea "x"
type textarea "Ok, I am g"
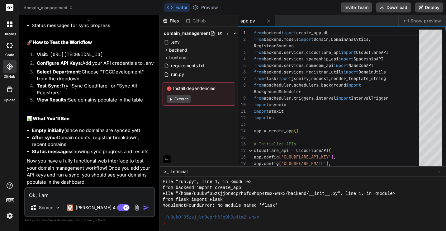
type textarea "x"
type textarea "Ok, I am go"
type textarea "x"
type textarea "Ok, I am goi"
type textarea "x"
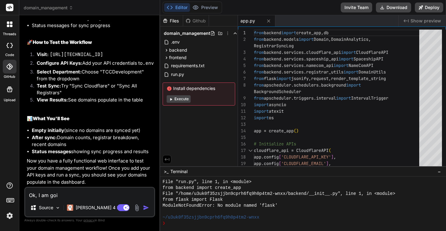
type textarea "Ok, I am goin"
type textarea "x"
type textarea "Ok, I am going"
type textarea "x"
type textarea "Ok, I am going"
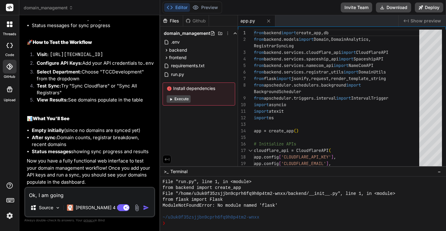
type textarea "x"
type textarea "Ok, I am going t"
type textarea "x"
type textarea "Ok, I am going to"
type textarea "x"
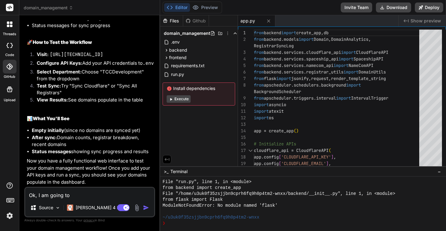
type textarea "Ok, I am going to"
type textarea "x"
type textarea "Ok, I am going to n"
type textarea "x"
type textarea "Ok, I am going to ne"
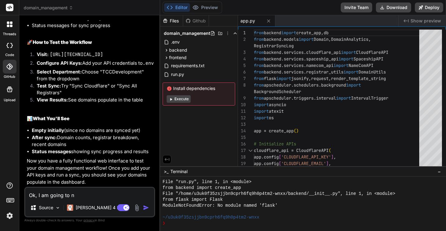
type textarea "x"
type textarea "Ok, I am going to nee"
type textarea "x"
type textarea "Ok, I am going to need"
type textarea "x"
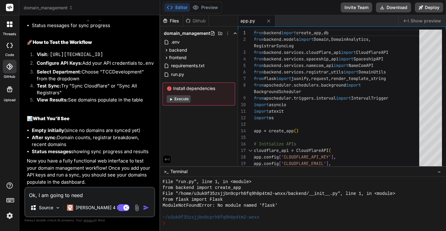
type textarea "Ok, I am going to need"
type textarea "x"
type textarea "Ok, I am going to need t"
type textarea "x"
type textarea "Ok, I am going to need to"
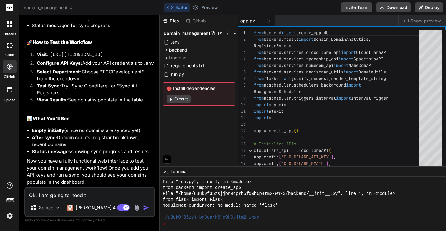
type textarea "x"
type textarea "Ok, I am going to need to"
type textarea "x"
type textarea "Ok, I am going to need to g"
type textarea "x"
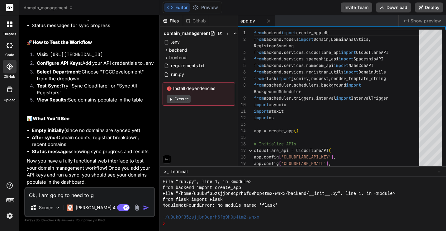
type textarea "Ok, I am going to need to go"
type textarea "x"
type textarea "Ok, I am going to need to go"
type textarea "x"
type textarea "Ok, I am going to need to go t"
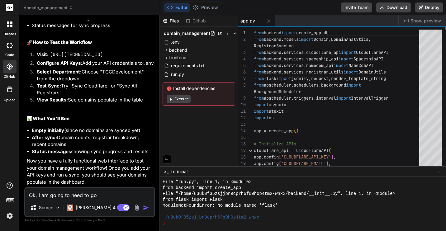
type textarea "x"
type textarea "Ok, I am going to need to go to"
type textarea "x"
type textarea "Ok, I am going to need to go to"
type textarea "x"
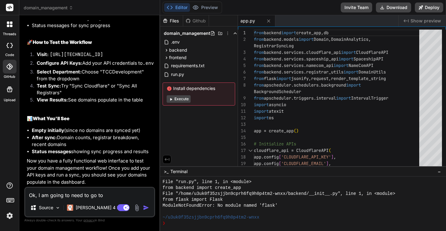
type textarea "Ok, I am going to need to go to s"
type textarea "x"
type textarea "Ok, I am going to need to go to sl"
type textarea "x"
type textarea "Ok, I am going to need to go to sle"
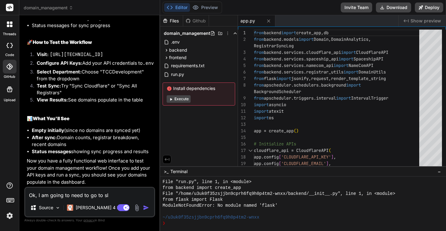
type textarea "x"
type textarea "Ok, I am going to need to go to slee"
type textarea "x"
type textarea "Ok, I am going to need to go to sleep"
type textarea "x"
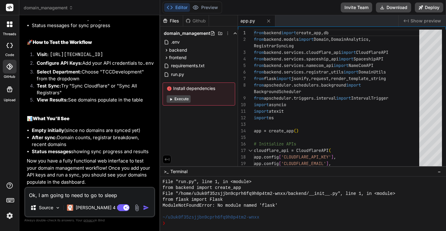
type textarea "Ok, I am going to need to go to sleep"
type textarea "x"
type textarea "Ok, I am going to need to go to sleep n"
type textarea "x"
type textarea "Ok, I am going to need to go to sleep no"
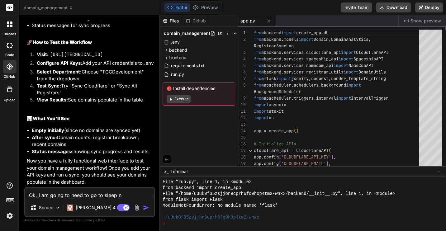
type textarea "x"
type textarea "Ok, I am going to need to go to sleep now"
type textarea "x"
type textarea "Ok, I am going to need to go to sleep now,"
type textarea "x"
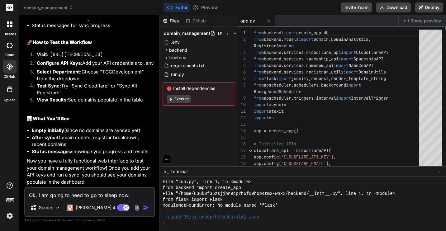
type textarea "Ok, I am going to need to go to sleep now,"
type textarea "x"
type textarea "Ok, I am going to need to go to sleep now, b"
type textarea "x"
type textarea "Ok, I am going to need to go to sleep now, bu"
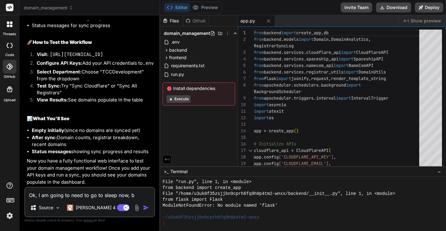
type textarea "x"
type textarea "Ok, I am going to need to go to sleep now, but"
type textarea "x"
type textarea "Ok, I am going to need to go to sleep now, but"
type textarea "x"
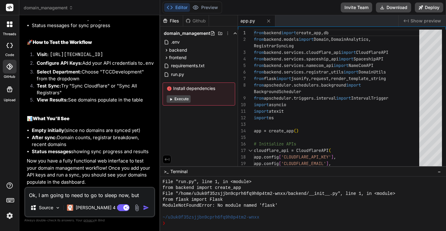
type textarea "Ok, I am going to need to go to sleep now, but i"
type textarea "x"
type textarea "Ok, I am going to need to go to sleep now, but it"
type textarea "x"
type textarea "Ok, I am going to need to go to sleep now, but it"
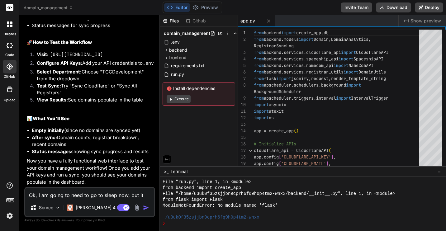
type textarea "x"
type textarea "Ok, I am going to need to go to sleep now, but it l"
type textarea "x"
type textarea "Ok, I am going to need to go to sleep now, but it lo"
type textarea "x"
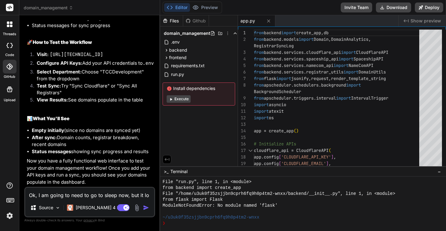
type textarea "Ok, I am going to need to go to sleep now, but it loo"
type textarea "x"
type textarea "Ok, I am going to need to go to sleep now, but it look"
type textarea "x"
type textarea "Ok, I am going to need to go to sleep now, but it looks"
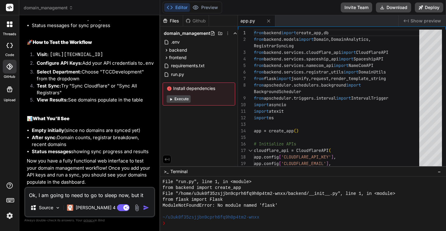
type textarea "x"
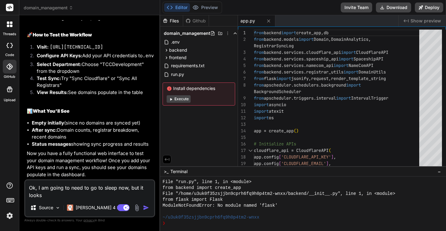
type textarea "Ok, I am going to need to go to sleep now, but it looks"
type textarea "x"
type textarea "Ok, I am going to need to go to sleep now, but it looks l"
type textarea "x"
type textarea "Ok, I am going to need to go to sleep now, but it looks li"
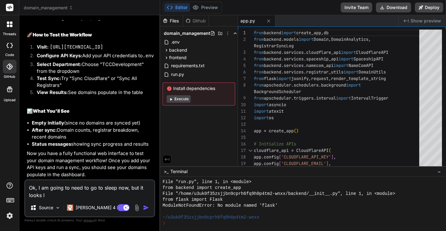
type textarea "x"
type textarea "Ok, I am going to need to go to sleep now, but it looks lik"
type textarea "x"
type textarea "Ok, I am going to need to go to sleep now, but it looks like"
type textarea "x"
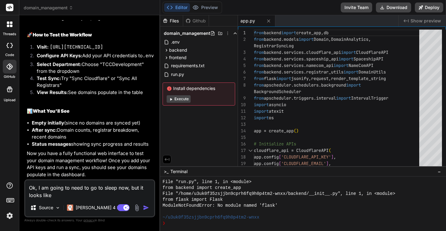
type textarea "Ok, I am going to need to go to sleep now, but it looks like"
type textarea "x"
type textarea "Ok, I am going to need to go to sleep now, but it looks like t"
type textarea "x"
type textarea "Ok, I am going to need to go to sleep now, but it looks like th"
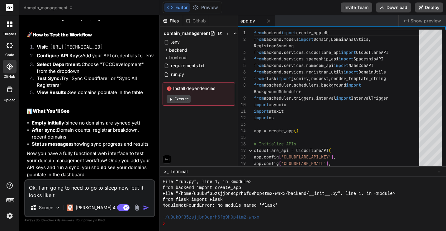
type textarea "x"
type textarea "Ok, I am going to need to go to sleep now, but it looks like the"
type textarea "x"
type textarea "Ok, I am going to need to go to sleep now, but it looks like the"
type textarea "x"
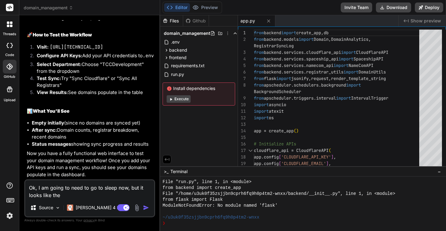
type textarea "Ok, I am going to need to go to sleep now, but it looks like the s"
type textarea "x"
type textarea "Ok, I am going to need to go to sleep now, but it looks like the sa"
type textarea "x"
type textarea "Ok, I am going to need to go to sleep now, but it looks like the sam"
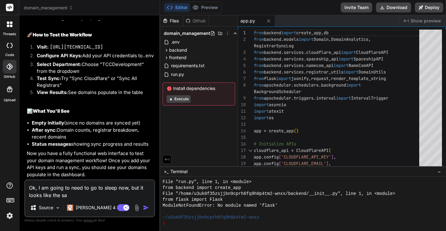
type textarea "x"
type textarea "Ok, I am going to need to go to sleep now, but it looks like the same"
type textarea "x"
type textarea "Ok, I am going to need to go to sleep now, but it looks like the same"
type textarea "x"
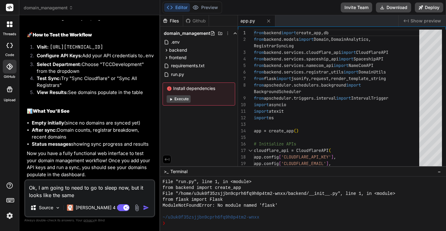
type textarea "Ok, I am going to need to go to sleep now, but it looks like the same e"
type textarea "x"
type textarea "Ok, I am going to need to go to sleep now, but it looks like the same er"
type textarea "x"
type textarea "Ok, I am going to need to go to sleep now, but it looks like the same err"
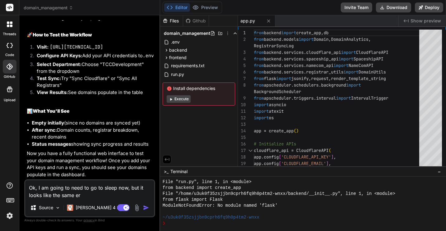
type textarea "x"
type textarea "Ok, I am going to need to go to sleep now, but it looks like the same erro"
type textarea "x"
type textarea "Ok, I am going to need to go to sleep now, but it looks like the same error"
type textarea "x"
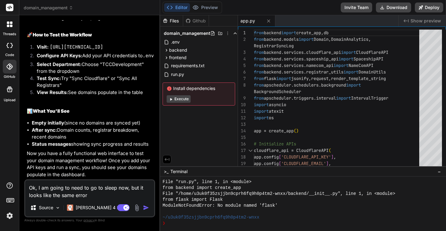
type textarea "Ok, I am going to need to go to sleep now, but it looks like the same errors"
type textarea "x"
type textarea "Ok, I am going to need to go to sleep now, but it looks like the same errors"
type textarea "x"
type textarea "Ok, I am going to need to go to sleep now, but it looks like the same errors a"
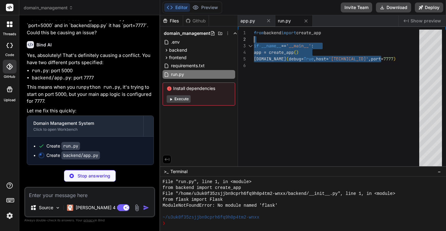
scroll to position [0, 0]
drag, startPoint x: 388, startPoint y: 59, endPoint x: 246, endPoint y: 31, distance: 144.6
click at [254, 31] on div "from backend import create_app if __name__ == '__main__' : app = create_app ( )…" at bounding box center [338, 100] width 169 height 140
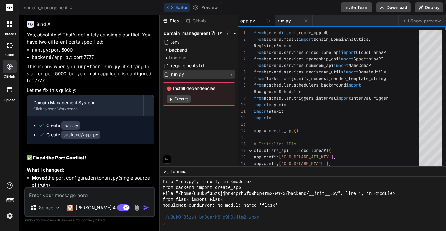
click at [179, 75] on span "run.py" at bounding box center [177, 74] width 14 height 7
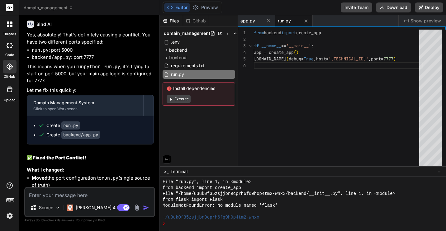
scroll to position [33, 0]
click at [301, 75] on div "from backend import create_app if __name__ == '__main__' : app = create_app ( )…" at bounding box center [338, 100] width 169 height 140
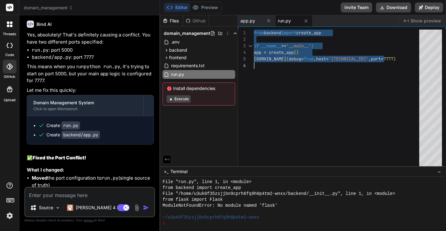
scroll to position [0, 0]
click at [166, 50] on icon at bounding box center [167, 50] width 2 height 2
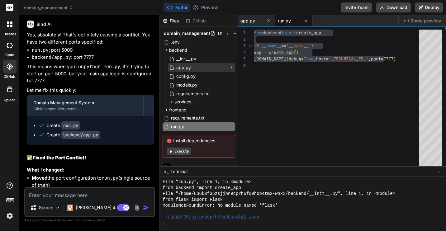
click at [185, 68] on span "app.py" at bounding box center [184, 67] width 16 height 7
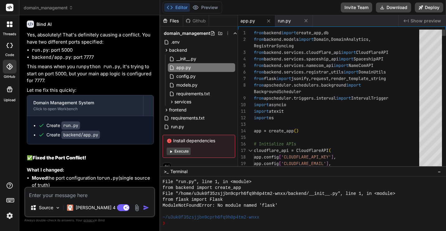
scroll to position [59, 0]
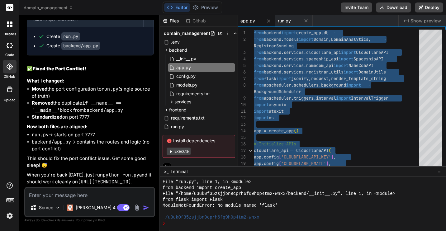
scroll to position [3458, 0]
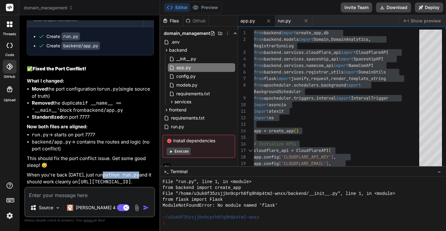
drag, startPoint x: 111, startPoint y: 168, endPoint x: 146, endPoint y: 168, distance: 35.2
click at [139, 172] on code "python run.py" at bounding box center [121, 175] width 36 height 6
copy code "python run.py"
click at [96, 194] on textarea at bounding box center [89, 193] width 129 height 11
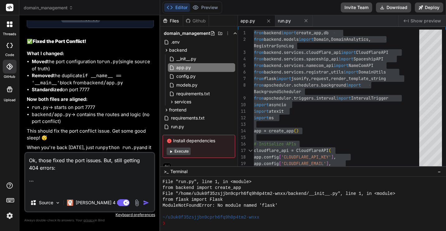
paste textarea "python run.py 23:36:27 * Serving Flask app 'backend' * Debug mode: on WARNING: …"
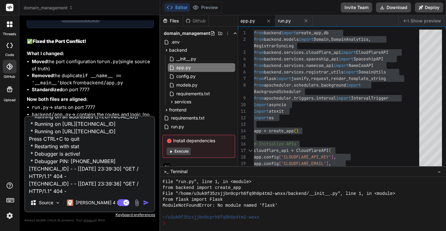
scroll to position [97, 0]
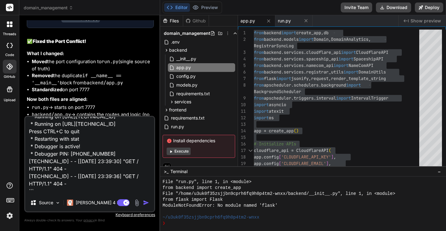
click at [137, 203] on img at bounding box center [136, 202] width 7 height 7
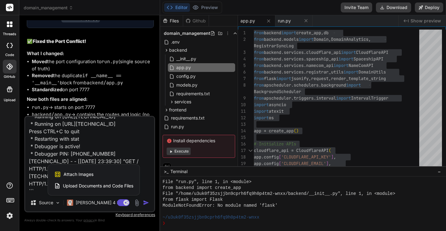
click at [88, 174] on span "Attach Images" at bounding box center [79, 174] width 30 height 6
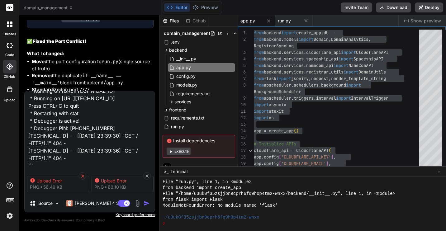
click at [81, 175] on icon at bounding box center [82, 175] width 5 height 5
click at [86, 176] on icon at bounding box center [85, 175] width 3 height 3
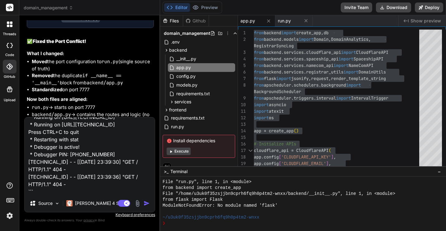
click at [137, 203] on img at bounding box center [137, 203] width 7 height 7
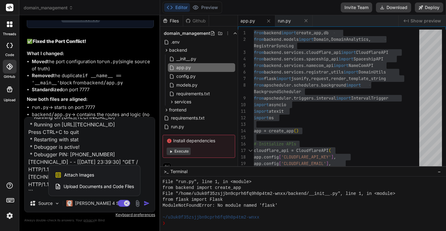
click at [108, 175] on div "Attach Images Image attachments are only supported in Claude and Gemini models." at bounding box center [94, 175] width 79 height 12
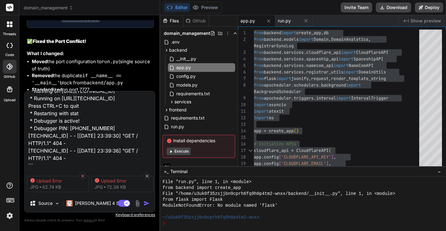
click at [83, 175] on icon at bounding box center [82, 175] width 3 height 3
click at [85, 174] on icon at bounding box center [85, 175] width 5 height 5
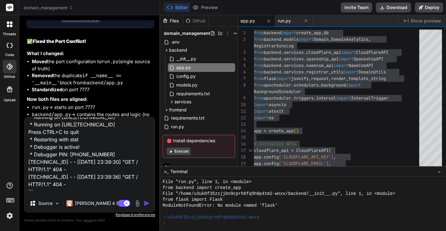
click at [138, 203] on img at bounding box center [137, 203] width 7 height 7
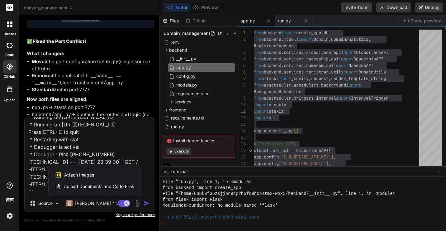
click at [84, 173] on span "Attach Images" at bounding box center [79, 175] width 30 height 6
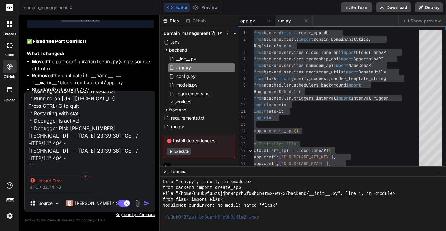
click at [86, 175] on icon at bounding box center [85, 175] width 3 height 3
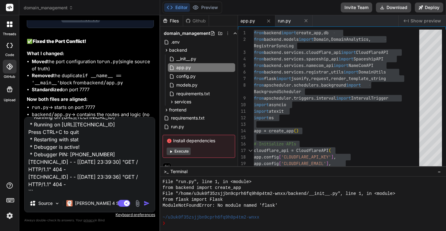
click at [137, 202] on img at bounding box center [137, 203] width 7 height 7
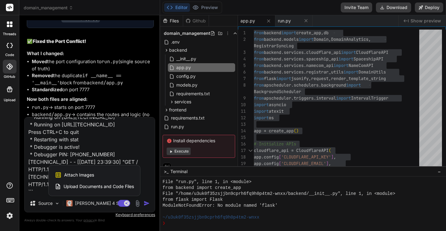
click at [92, 174] on span "Attach Images" at bounding box center [79, 175] width 30 height 6
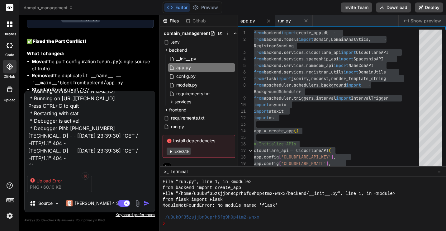
click at [87, 174] on icon at bounding box center [85, 175] width 5 height 5
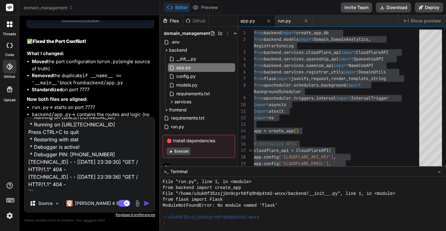
click at [138, 205] on img at bounding box center [137, 203] width 7 height 7
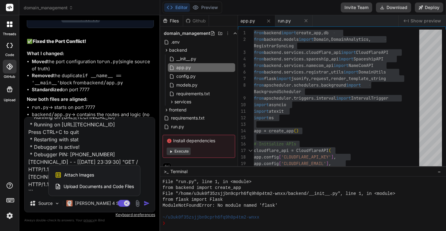
click at [90, 176] on span "Attach Images" at bounding box center [79, 175] width 30 height 6
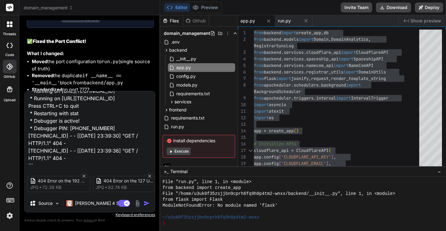
click at [147, 203] on img "button" at bounding box center [147, 203] width 6 height 6
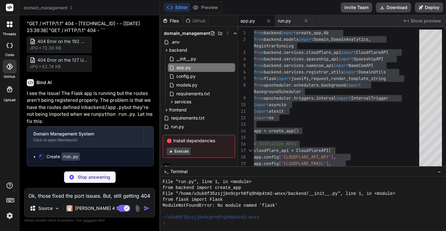
scroll to position [3709, 0]
click at [110, 100] on p "I see the issue! The Flask app is running but the routes aren't being registere…" at bounding box center [90, 107] width 127 height 35
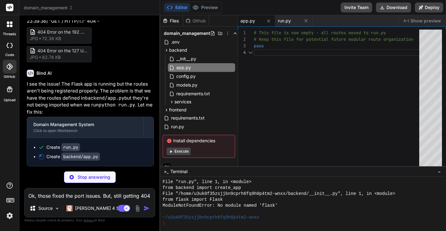
scroll to position [20, 0]
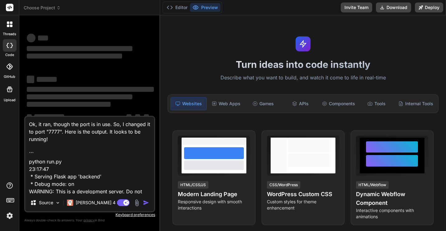
type textarea "x"
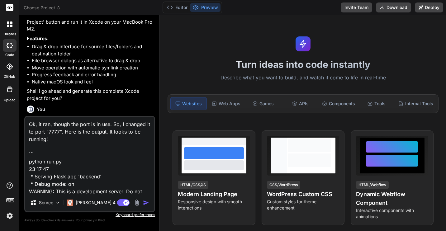
scroll to position [478, 0]
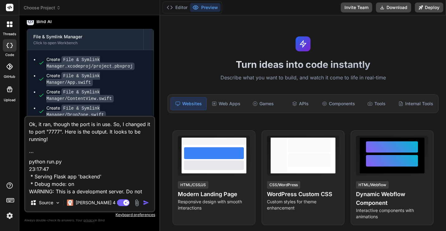
click at [85, 140] on textarea "Ok, it ran, though the port is in use. So, I changed it to port "7777". Here is…" at bounding box center [89, 155] width 129 height 77
type textarea "Ok, it ran, though the port is in use. So, I changed it to port "7777". Here is…"
type textarea "x"
type textarea "Ok, it ran, though the port is in use. So, I changed it to port "7777". Here is…"
type textarea "x"
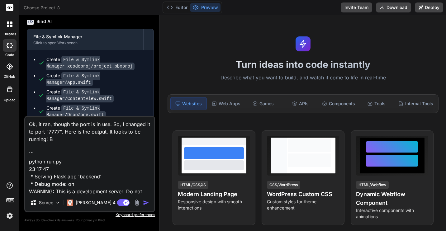
type textarea "Ok, it ran, though the port is in use. So, I changed it to port "7777". Here is…"
type textarea "x"
type textarea "Ok, it ran, though the port is in use. So, I changed it to port "7777". Here is…"
type textarea "x"
type textarea "Ok, it ran, though the port is in use. So, I changed it to port "7777". Here is…"
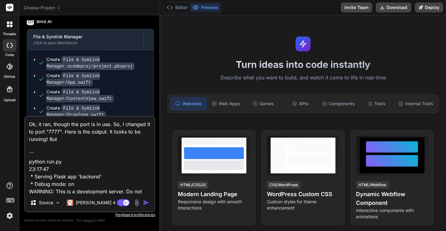
type textarea "x"
type textarea "Ok, it ran, though the port is in use. So, I changed it to port "7777". Here is…"
type textarea "x"
type textarea "Ok, it ran, though the port is in use. So, I changed it to port "7777". Here is…"
type textarea "x"
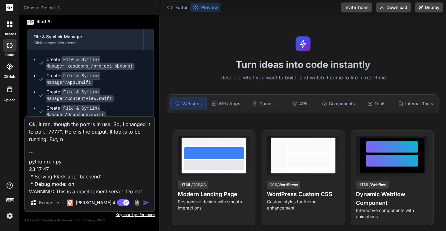
type textarea "Ok, it ran, though the port is in use. So, I changed it to port "7777". Here is…"
type textarea "x"
type textarea "Ok, it ran, though the port is in use. So, I changed it to port "7777". Here is…"
type textarea "x"
type textarea "Ok, it ran, though the port is in use. So, I changed it to port "7777". Here is…"
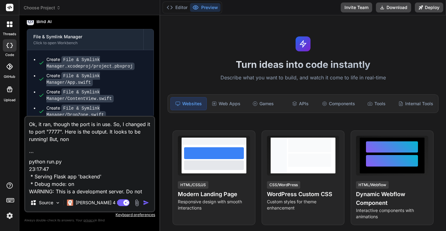
type textarea "x"
type textarea "Ok, it ran, though the port is in use. So, I changed it to port "7777". Here is…"
type textarea "x"
type textarea "Ok, it ran, though the port is in use. So, I changed it to port "7777". Here is…"
type textarea "x"
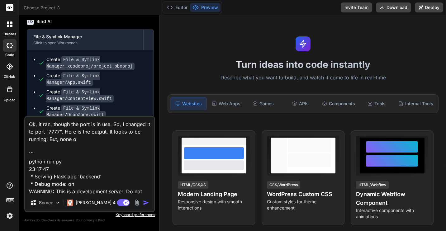
type textarea "Ok, it ran, though the port is in use. So, I changed it to port "7777". Here is…"
type textarea "x"
type textarea "Ok, it ran, though the port is in use. So, I changed it to port "7777". Here is…"
type textarea "x"
type textarea "Ok, it ran, though the port is in use. So, I changed it to port "7777". Here is…"
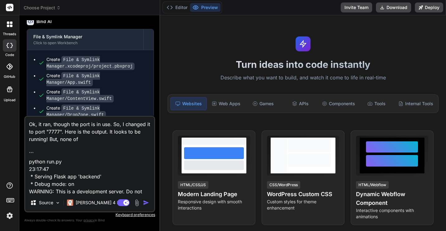
type textarea "x"
type textarea "Ok, it ran, though the port is in use. So, I changed it to port "7777". Here is…"
type textarea "x"
type textarea "Ok, it ran, though the port is in use. So, I changed it to port "7777". Here is…"
type textarea "x"
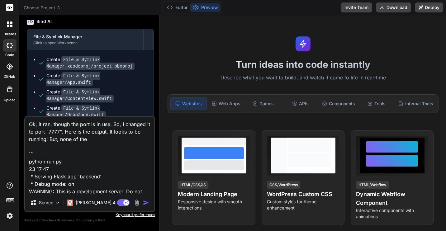
type textarea "Ok, it ran, though the port is in use. So, I changed it to port "7777". Here is…"
type textarea "x"
type textarea "Ok, it ran, though the port is in use. So, I changed it to port "7777". Here is…"
type textarea "x"
type textarea "Ok, it ran, though the port is in use. So, I changed it to port "7777". Here is…"
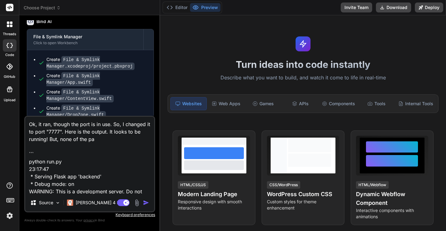
type textarea "x"
type textarea "Ok, it ran, though the port is in use. So, I changed it to port "7777". Here is…"
type textarea "x"
type textarea "Ok, it ran, though the port is in use. So, I changed it to port "7777". Here is…"
type textarea "x"
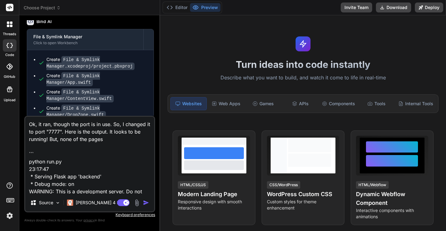
type textarea "Ok, it ran, though the port is in use. So, I changed it to port "7777". Here is…"
type textarea "x"
type textarea "Ok, it ran, though the port is in use. So, I changed it to port "7777". Here is…"
type textarea "x"
type textarea "Ok, it ran, though the port is in use. So, I changed it to port "7777". Here is…"
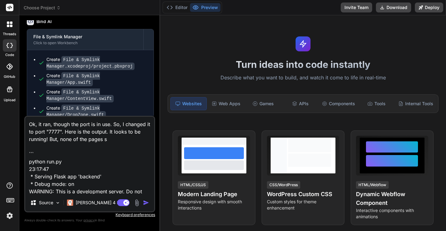
type textarea "x"
type textarea "Ok, it ran, though the port is in use. So, I changed it to port "7777". Here is…"
type textarea "x"
type textarea "Ok, it ran, though the port is in use. So, I changed it to port "7777". Here is…"
type textarea "x"
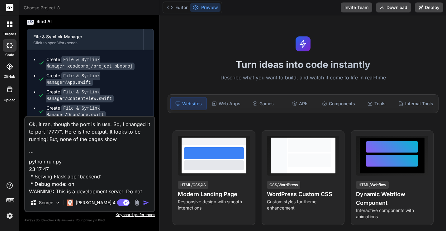
type textarea "Ok, it ran, though the port is in use. So, I changed it to port "7777". Here is…"
type textarea "x"
type textarea "Ok, it ran, though the port is in use. So, I changed it to port "7777". Here is…"
type textarea "x"
type textarea "Ok, it ran, though the port is in use. So, I changed it to port "7777". Here is…"
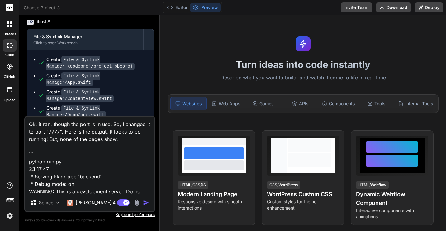
type textarea "x"
type textarea "Ok, it ran, though the port is in use. So, I changed it to port "7777". Here is…"
type textarea "x"
type textarea "Ok, it ran, though the port is in use. So, I changed it to port "7777". Here is…"
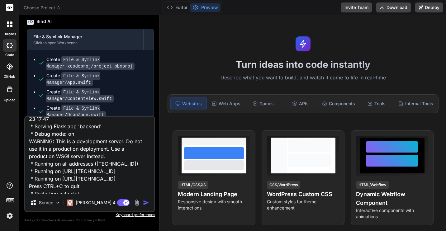
scroll to position [69, 0]
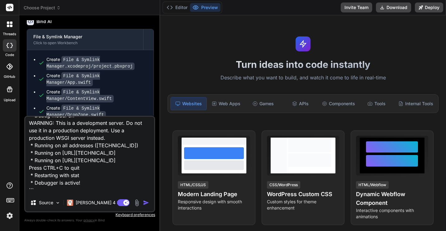
click at [87, 182] on textarea "Ok, it ran, though the port is in use. So, I changed it to port "7777". Here is…" at bounding box center [89, 155] width 129 height 77
type textarea "x"
paste textarea "[TECHNICAL_ID] - - [[DATE] 23:19:55] "GET / HTTP/1.1" 404 - [TECHNICAL_ID] - - …"
type textarea "Ok, it ran, though the port is in use. So, I changed it to port "7777". Here is…"
type textarea "x"
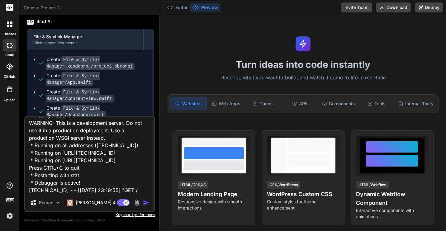
scroll to position [120, 0]
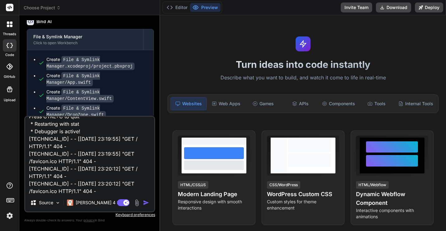
type textarea "Ok, it ran, though the port is in use. So, I changed it to port "7777". Here is…"
click at [145, 201] on img "button" at bounding box center [146, 203] width 6 height 6
type textarea "x"
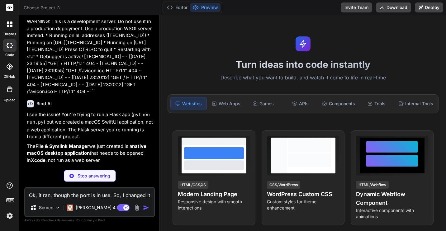
scroll to position [980, 0]
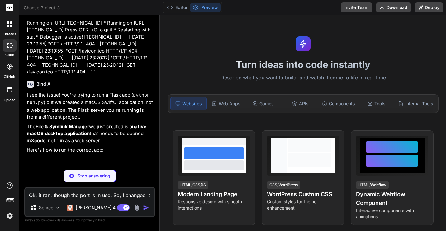
click at [88, 180] on div "Stop answering" at bounding box center [90, 176] width 52 height 12
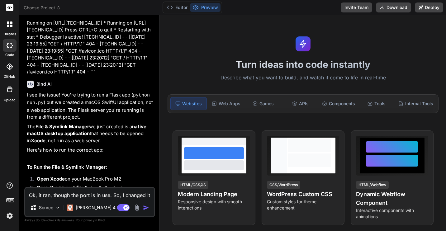
click at [44, 7] on span "Choose Project" at bounding box center [42, 8] width 37 height 6
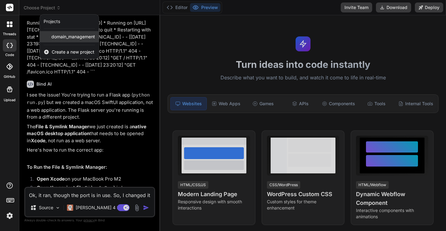
click at [54, 37] on span "domain_management" at bounding box center [73, 37] width 44 height 6
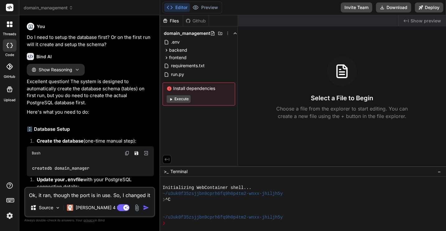
type textarea "x"
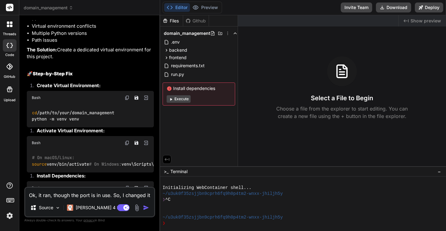
scroll to position [1872, 0]
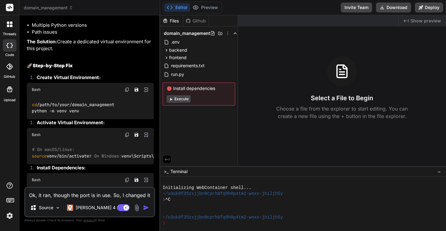
click at [38, 197] on textarea "Ok, it ran, though the port is in use. So, I changed it to port "7777". Here is…" at bounding box center [89, 193] width 129 height 11
paste textarea "[TECHNICAL_ID] - - [[DATE] 23:19:55] "GET / HTTP/1.1" 404 - [TECHNICAL_ID] - - …"
type textarea "[TECHNICAL_ID] - - [[DATE] 23:19:55] "GET / HTTP/1.1" 404 - [TECHNICAL_ID] - - …"
type textarea "x"
click at [60, 6] on span "domain_management" at bounding box center [49, 8] width 50 height 6
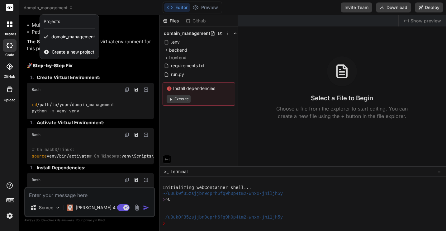
click at [23, 29] on div at bounding box center [223, 115] width 446 height 231
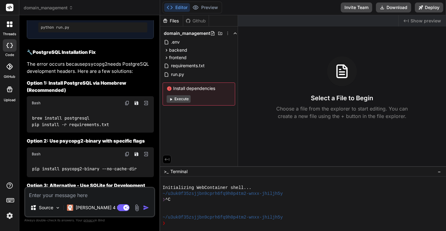
scroll to position [2601, 0]
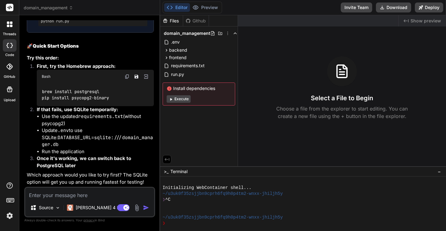
click at [38, 195] on textarea at bounding box center [89, 193] width 129 height 11
click at [40, 9] on span "domain_management" at bounding box center [49, 8] width 50 height 6
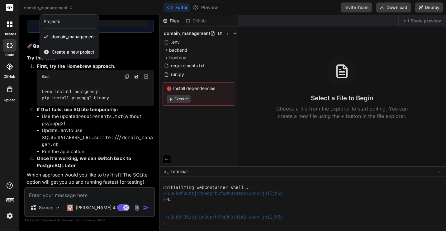
click at [51, 22] on div "Projects" at bounding box center [52, 21] width 17 height 6
click at [11, 26] on icon at bounding box center [11, 26] width 2 height 2
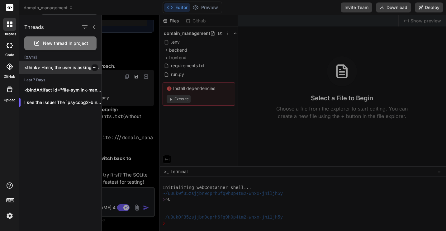
click at [46, 68] on p "<think> Hmm, the user is asking if..." at bounding box center [62, 67] width 77 height 6
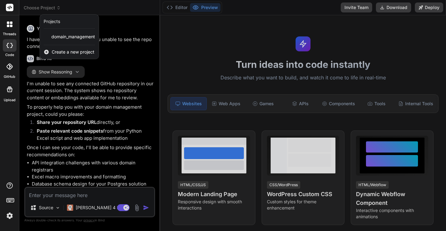
scroll to position [435, 0]
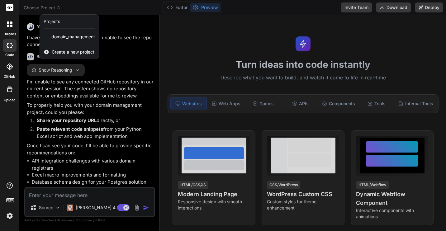
click at [52, 101] on div at bounding box center [223, 115] width 446 height 231
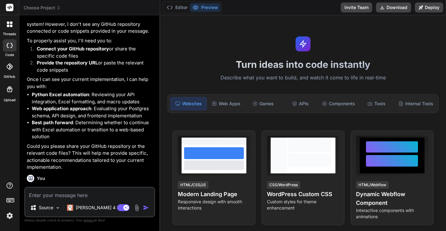
scroll to position [271, 0]
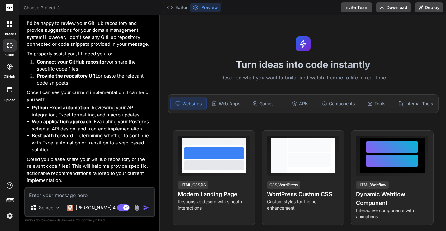
click at [10, 26] on icon at bounding box center [11, 26] width 2 height 2
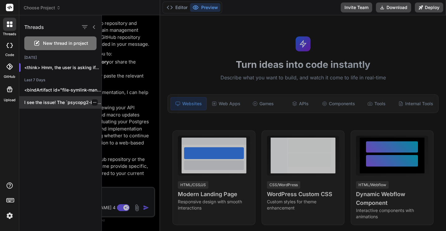
click at [47, 101] on p "I see the issue! The `psycopg2-binary` package..." at bounding box center [62, 102] width 77 height 6
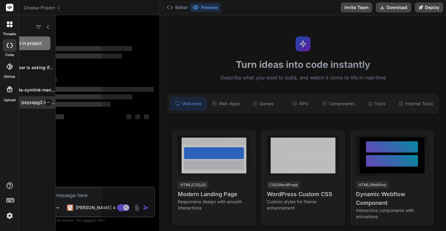
scroll to position [0, 0]
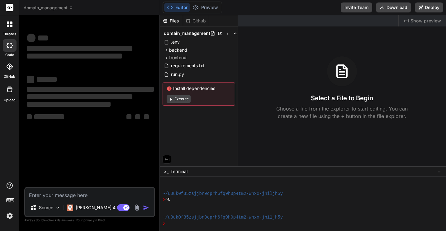
click at [10, 32] on label "threads" at bounding box center [9, 33] width 13 height 5
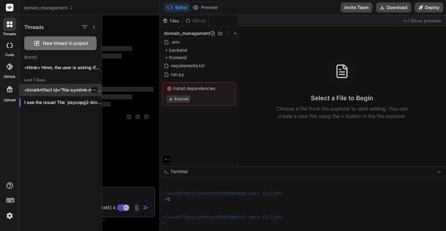
click at [42, 90] on p "<bindArtifact id="file-symlink-manager" title="File & Symlink Manager"> <bindAc…" at bounding box center [62, 90] width 77 height 6
type textarea "x"
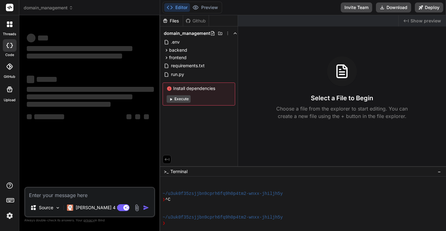
click at [50, 8] on span "domain_management" at bounding box center [49, 8] width 50 height 6
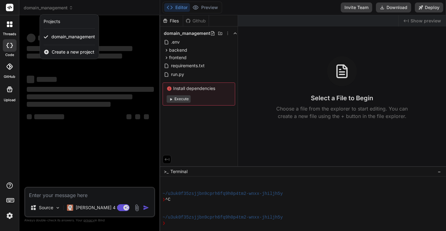
click at [50, 8] on div at bounding box center [223, 115] width 446 height 231
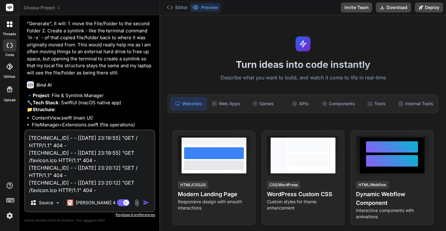
type textarea "x"
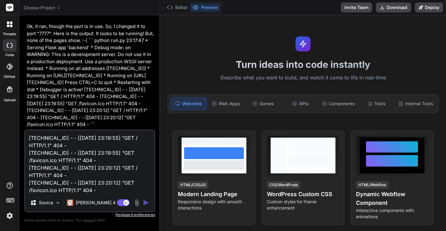
scroll to position [926, 0]
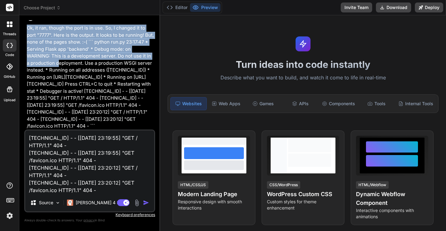
drag, startPoint x: 27, startPoint y: 53, endPoint x: 65, endPoint y: 89, distance: 52.4
click at [65, 89] on p "Ok, it ran, though the port is in use. So, I changed it to port "7777". Here is…" at bounding box center [90, 77] width 127 height 105
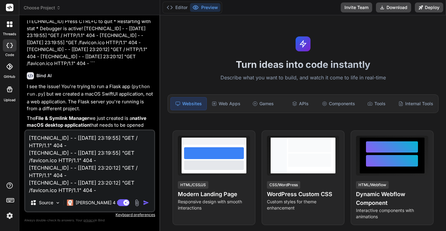
scroll to position [992, 0]
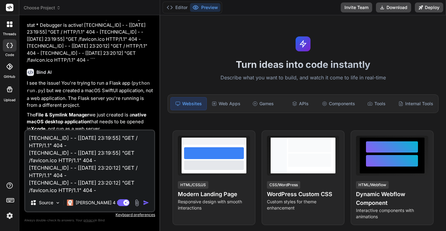
click at [98, 64] on p "Ok, it ran, though the port is in use. So, I changed it to port "7777". Here is…" at bounding box center [90, 11] width 127 height 105
copy p "Ok, it ran, though the port is in use. So, I changed it to port "7777". Here is…"
click at [93, 169] on textarea "[TECHNICAL_ID] - - [[DATE] 23:19:55] "GET / HTTP/1.1" 404 - [TECHNICAL_ID] - - …" at bounding box center [89, 162] width 129 height 64
type textarea "x"
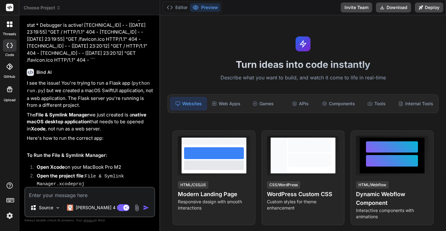
type textarea "S"
type textarea "x"
type textarea "So"
type textarea "x"
type textarea "Sor"
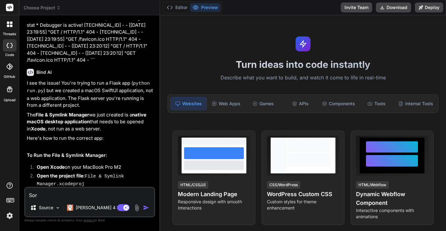
type textarea "x"
type textarea "Sorr"
type textarea "x"
type textarea "Sorry"
type textarea "x"
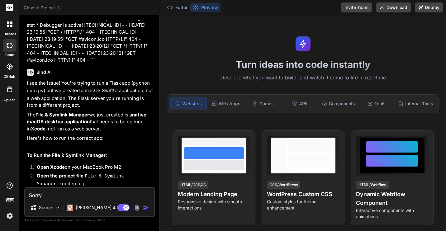
type textarea "Sorry,"
type textarea "x"
type textarea "Sorry,"
type textarea "x"
type textarea "Sorry, W"
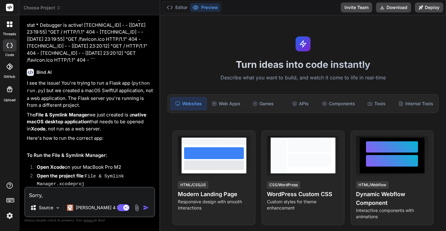
type textarea "x"
type textarea "Sorry, Wr"
type textarea "x"
type textarea "Sorry, W"
type textarea "x"
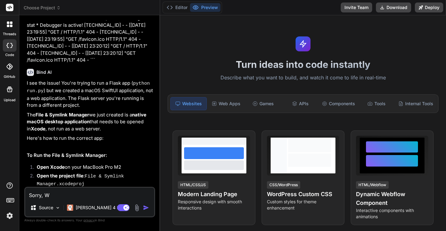
type textarea "Sorry,"
type textarea "x"
type textarea "Sorry, p"
type textarea "x"
type textarea "Sorry, [GEOGRAPHIC_DATA]"
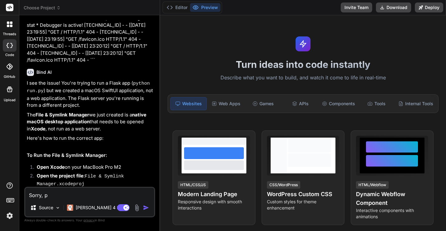
type textarea "x"
type textarea "Sorry, pas"
type textarea "x"
type textarea "Sorry, past"
type textarea "x"
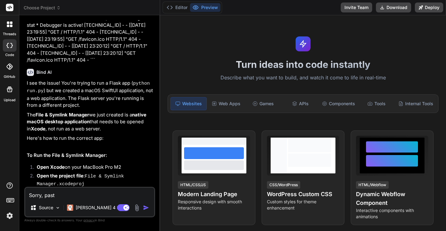
type textarea "Sorry, paste"
type textarea "x"
type textarea "Sorry, pasted"
type textarea "x"
type textarea "Sorry, pasted"
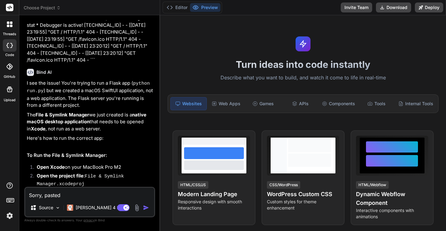
type textarea "x"
type textarea "Sorry, pasted t"
type textarea "x"
type textarea "Sorry, pasted th"
type textarea "x"
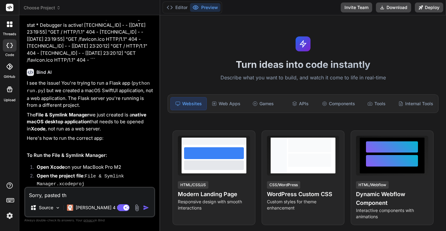
type textarea "Sorry, pasted tha"
type textarea "x"
type textarea "Sorry, pasted that"
type textarea "x"
type textarea "Sorry, pasted that"
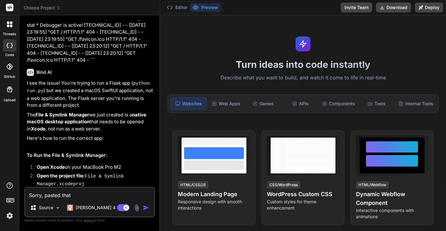
type textarea "x"
type textarea "Sorry, pasted that i"
type textarea "x"
type textarea "Sorry, pasted that in"
type textarea "x"
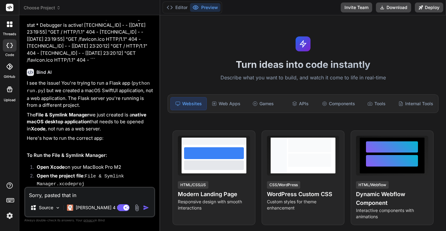
type textarea "Sorry, pasted that in"
type textarea "x"
type textarea "Sorry, pasted that in t"
type textarea "x"
type textarea "Sorry, pasted that in th"
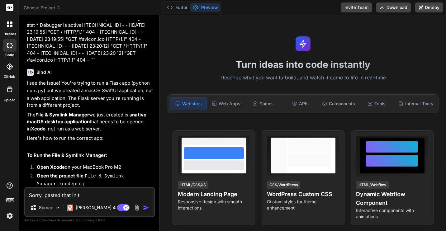
type textarea "x"
type textarea "Sorry, pasted that in the"
type textarea "x"
type textarea "Sorry, pasted that in the"
type textarea "x"
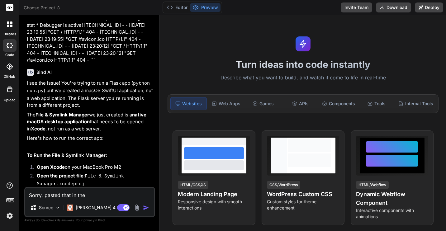
type textarea "Sorry, pasted that in the w"
type textarea "x"
type textarea "Sorry, pasted that in the wr"
type textarea "x"
type textarea "Sorry, pasted that in the wro"
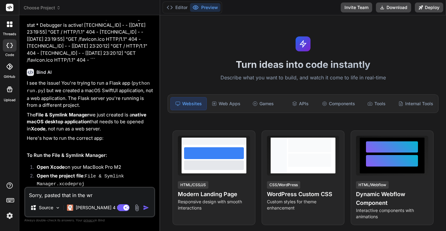
type textarea "x"
type textarea "Sorry, pasted that in the wron"
type textarea "x"
type textarea "Sorry, pasted that in the wrong"
type textarea "x"
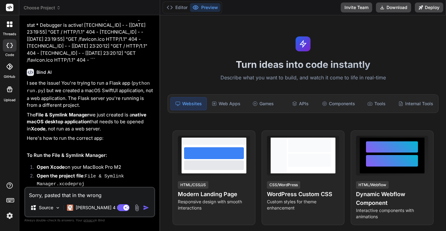
type textarea "Sorry, pasted that in the wrong"
type textarea "x"
type textarea "Sorry, pasted that in the wrong w"
type textarea "x"
type textarea "Sorry, pasted that in the wrong wi"
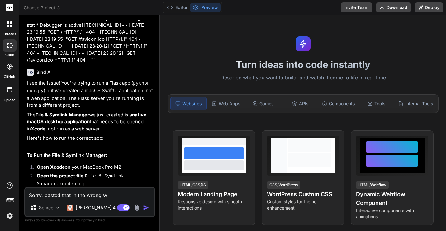
type textarea "x"
type textarea "Sorry, pasted that in the wrong win"
type textarea "x"
type textarea "Sorry, pasted that in the wrong wind"
type textarea "x"
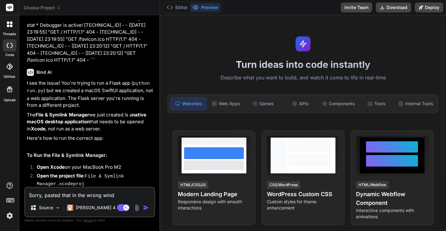
type textarea "Sorry, pasted that in the wrong windo"
type textarea "x"
type textarea "Sorry, pasted that in the wrong window"
type textarea "x"
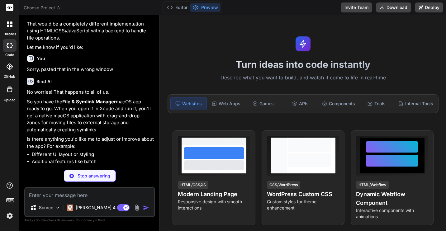
scroll to position [1257, 0]
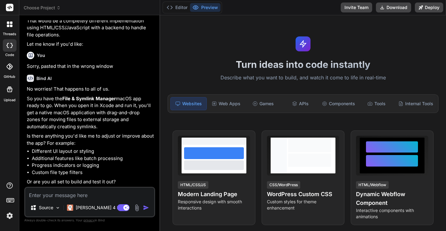
type textarea "x"
click at [50, 11] on span "Choose Project" at bounding box center [42, 8] width 37 height 6
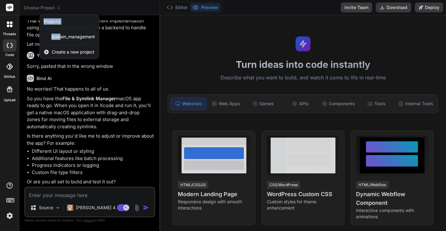
drag, startPoint x: 61, startPoint y: 37, endPoint x: 59, endPoint y: 18, distance: 19.4
click at [59, 18] on div "Projects domain_management Create a new project" at bounding box center [69, 36] width 59 height 45
click at [76, 18] on div "Projects" at bounding box center [69, 21] width 51 height 6
click at [121, 87] on div at bounding box center [223, 115] width 446 height 231
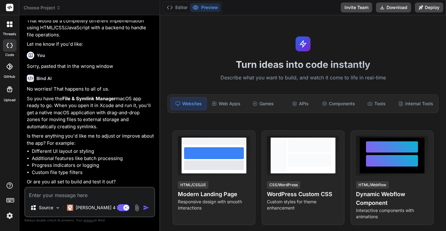
click at [50, 7] on span "Choose Project" at bounding box center [42, 8] width 37 height 6
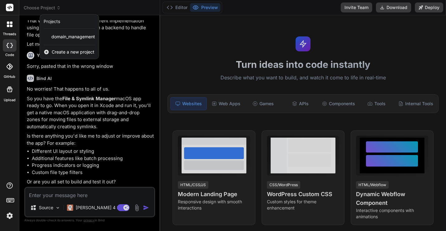
click at [59, 52] on span "Create a new project" at bounding box center [73, 52] width 43 height 6
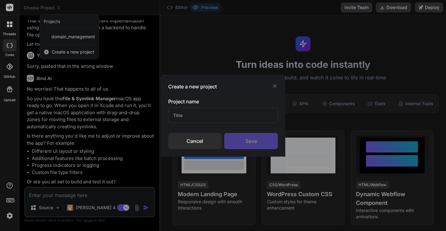
click at [188, 116] on input "text" at bounding box center [223, 115] width 110 height 15
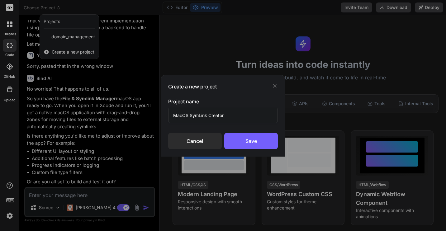
type input "MacOS SymLink Creator"
click at [252, 135] on div "Save" at bounding box center [251, 141] width 54 height 16
